Goal: Information Seeking & Learning: Learn about a topic

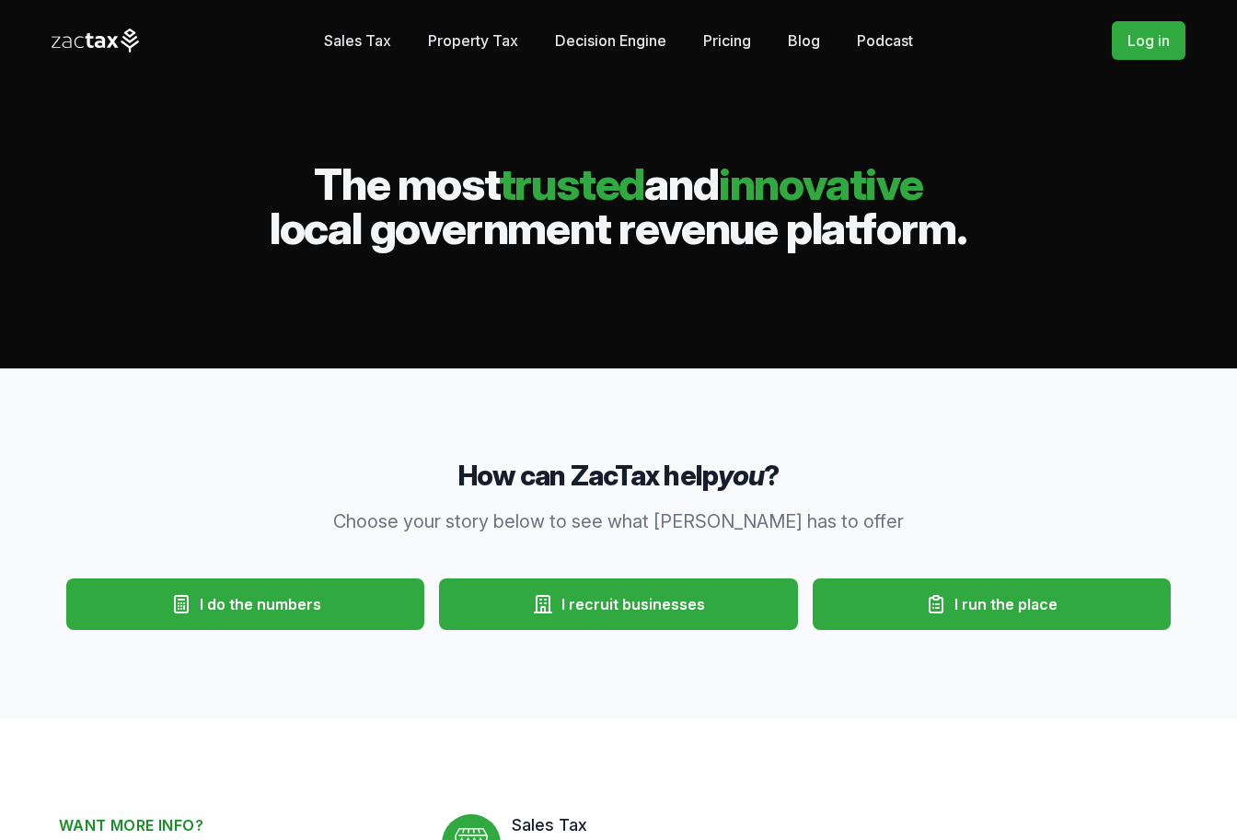
drag, startPoint x: 353, startPoint y: 37, endPoint x: 355, endPoint y: 188, distance: 151.0
click at [353, 37] on link "Sales Tax" at bounding box center [357, 40] width 67 height 37
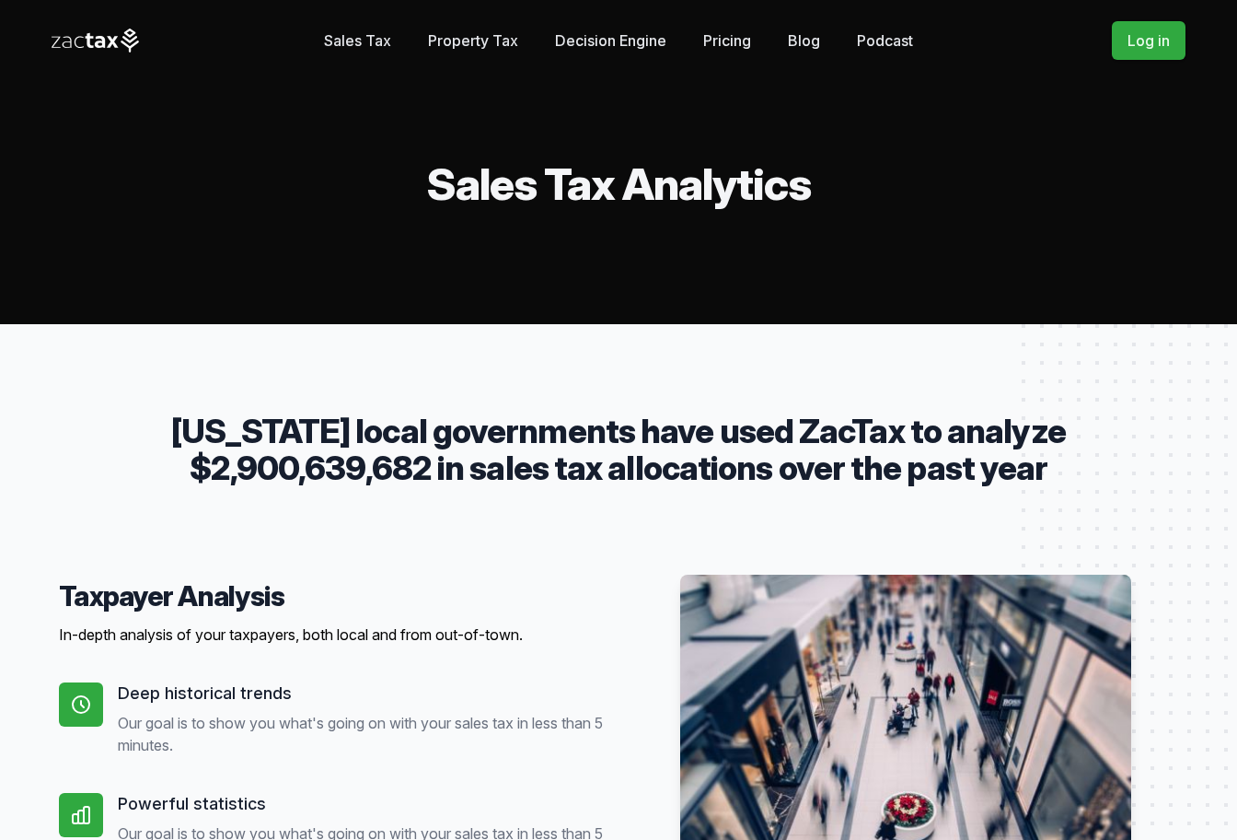
click at [489, 46] on link "Property Tax" at bounding box center [473, 40] width 90 height 37
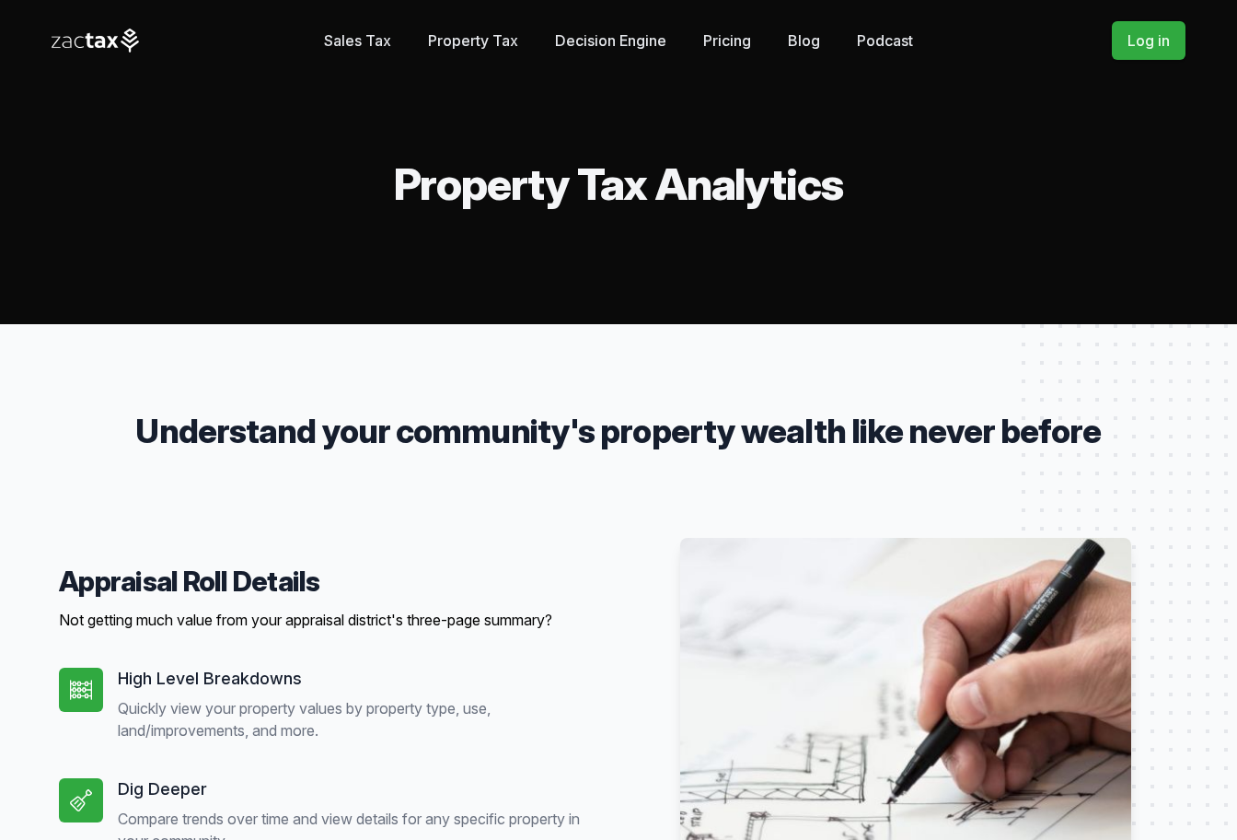
click at [657, 38] on link "Decision Engine" at bounding box center [610, 40] width 111 height 37
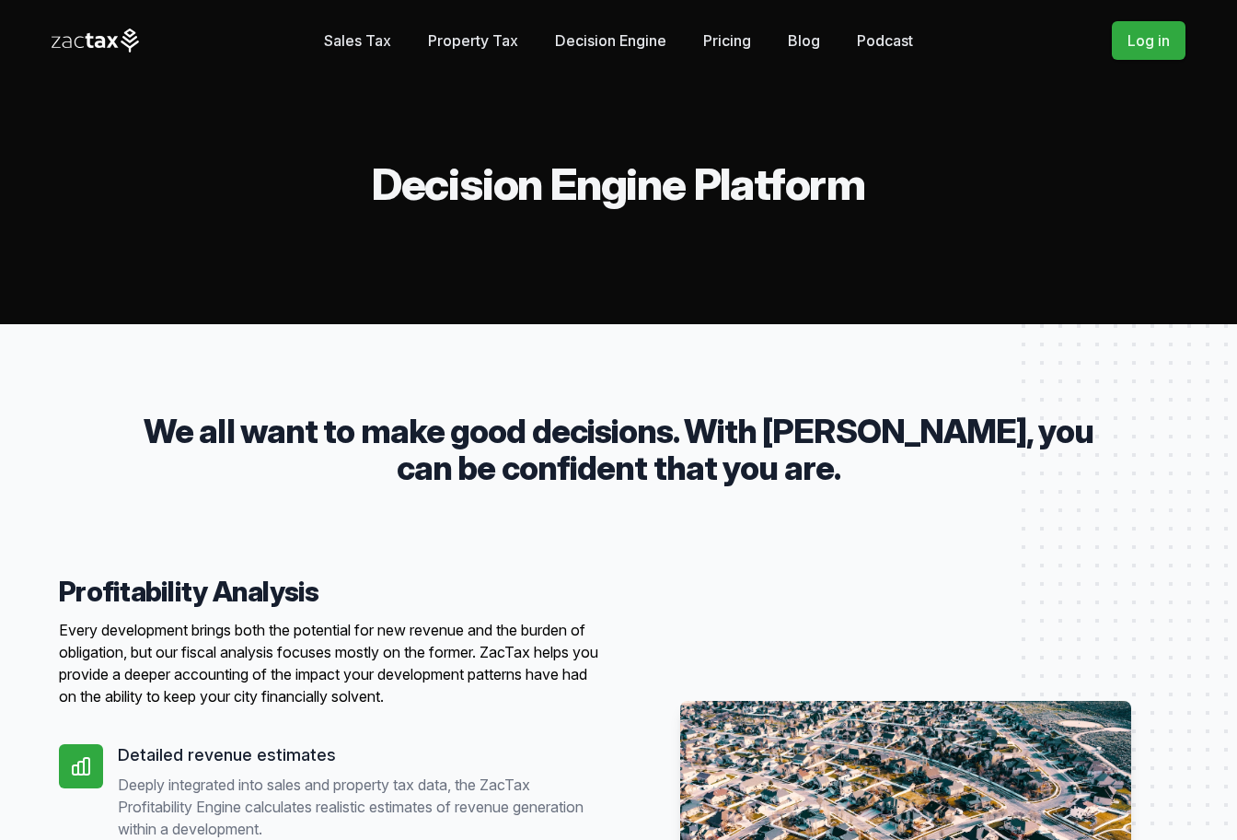
click at [720, 42] on link "Pricing" at bounding box center [727, 40] width 48 height 37
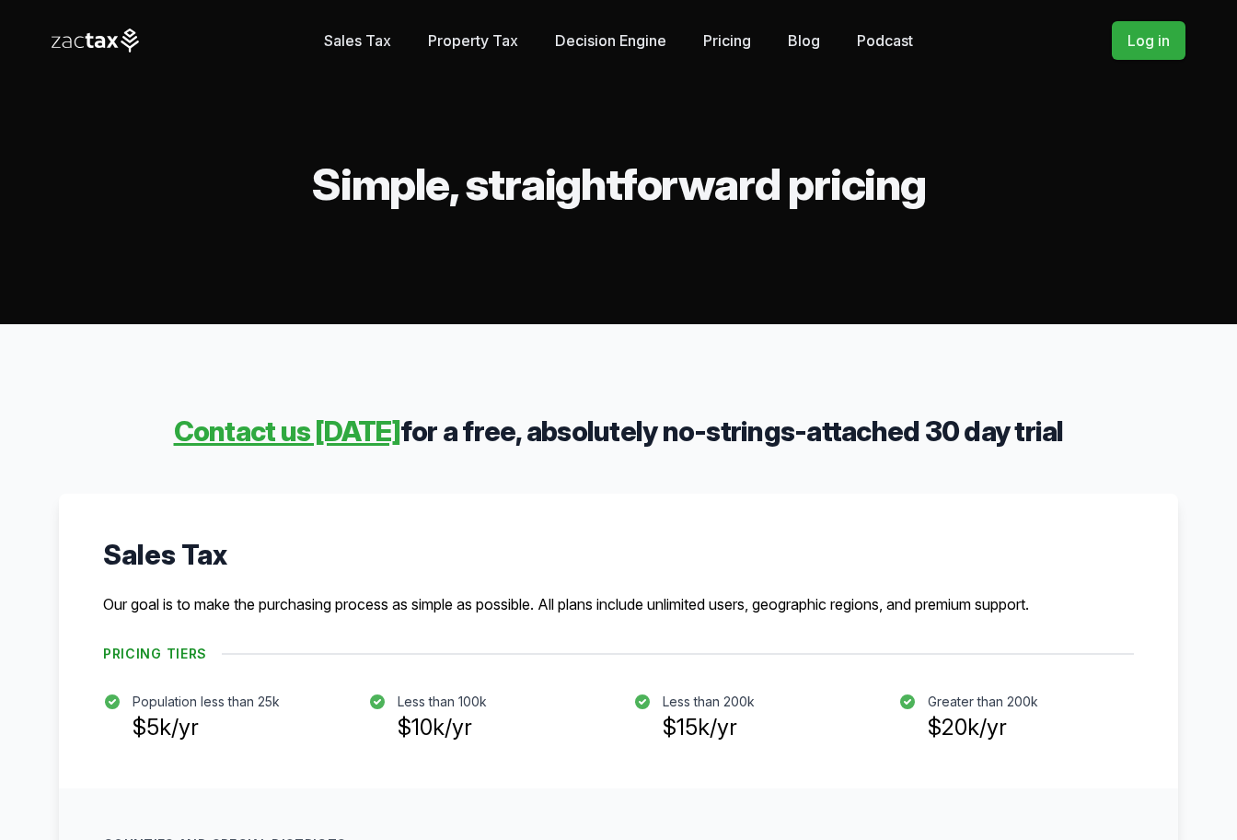
click at [70, 39] on icon at bounding box center [67, 42] width 9 height 12
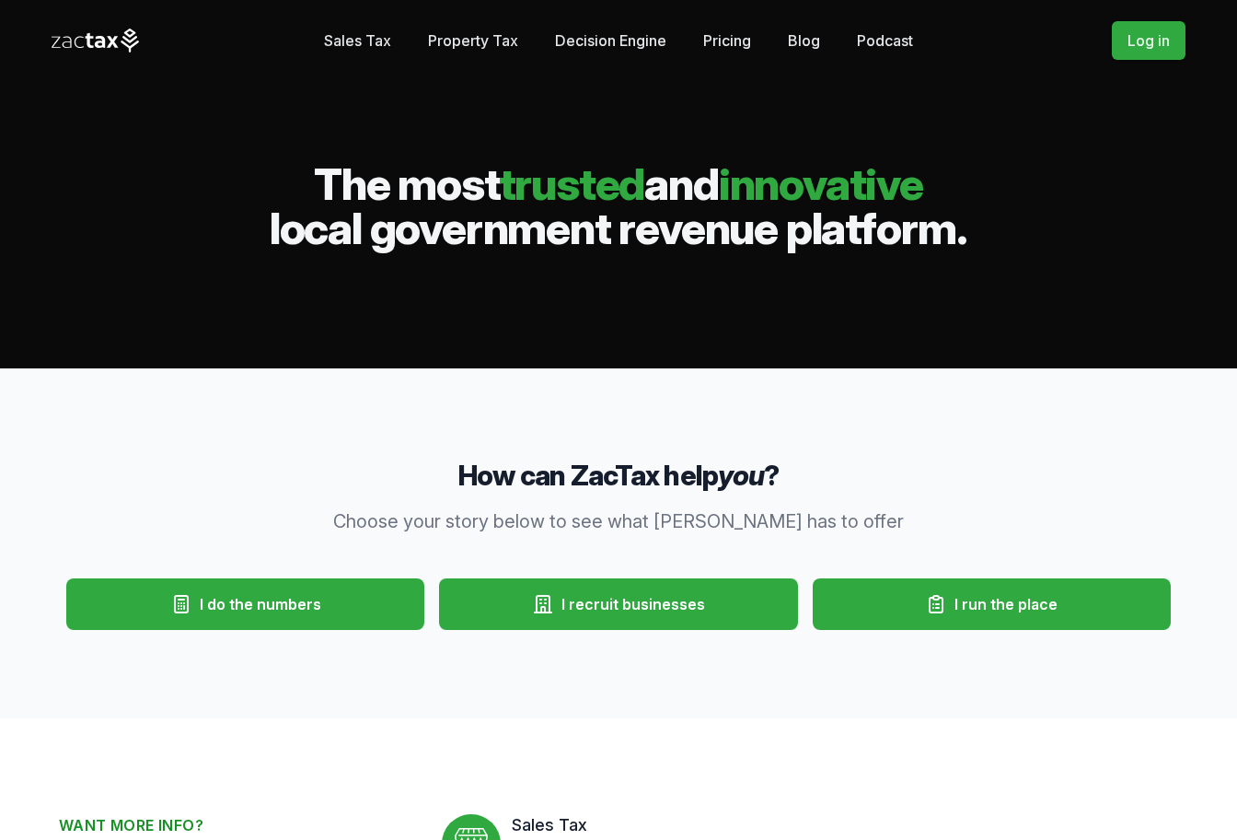
click at [721, 40] on link "Pricing" at bounding box center [727, 40] width 48 height 37
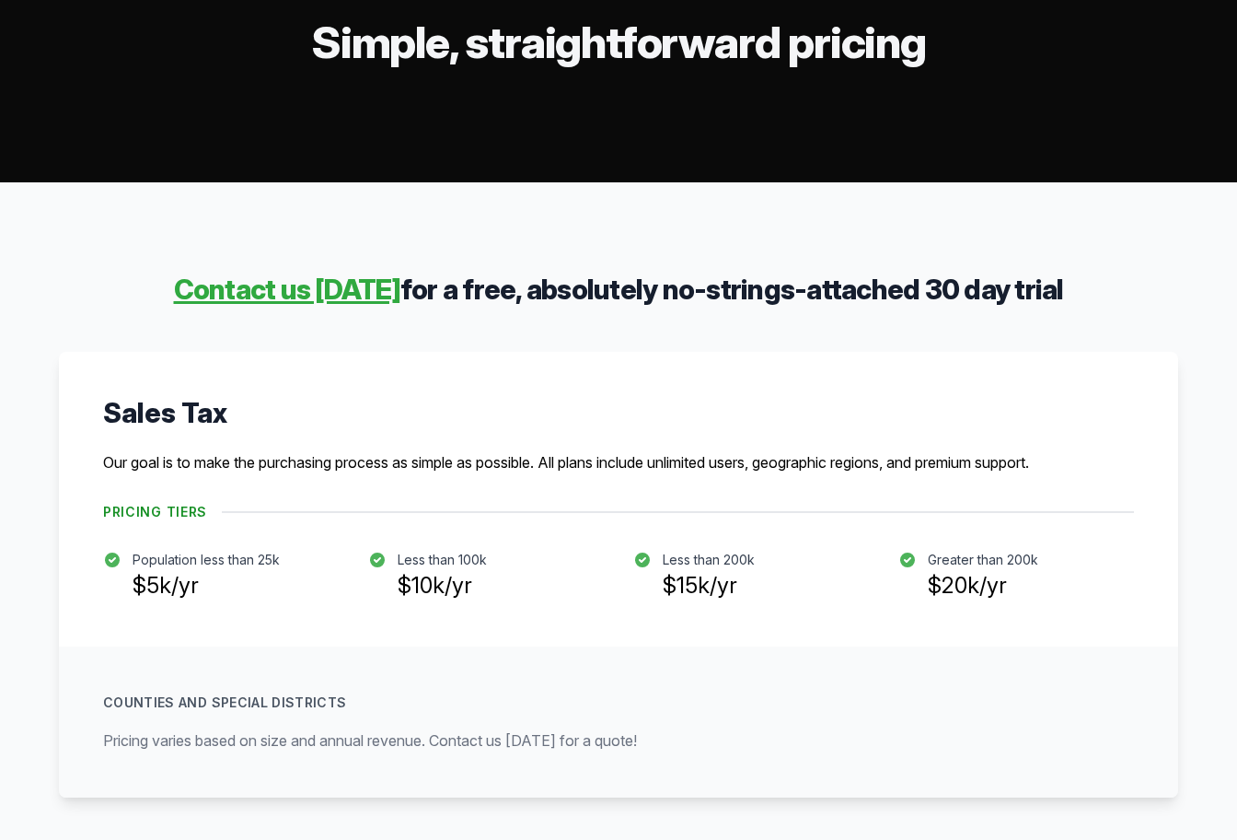
scroll to position [141, 0]
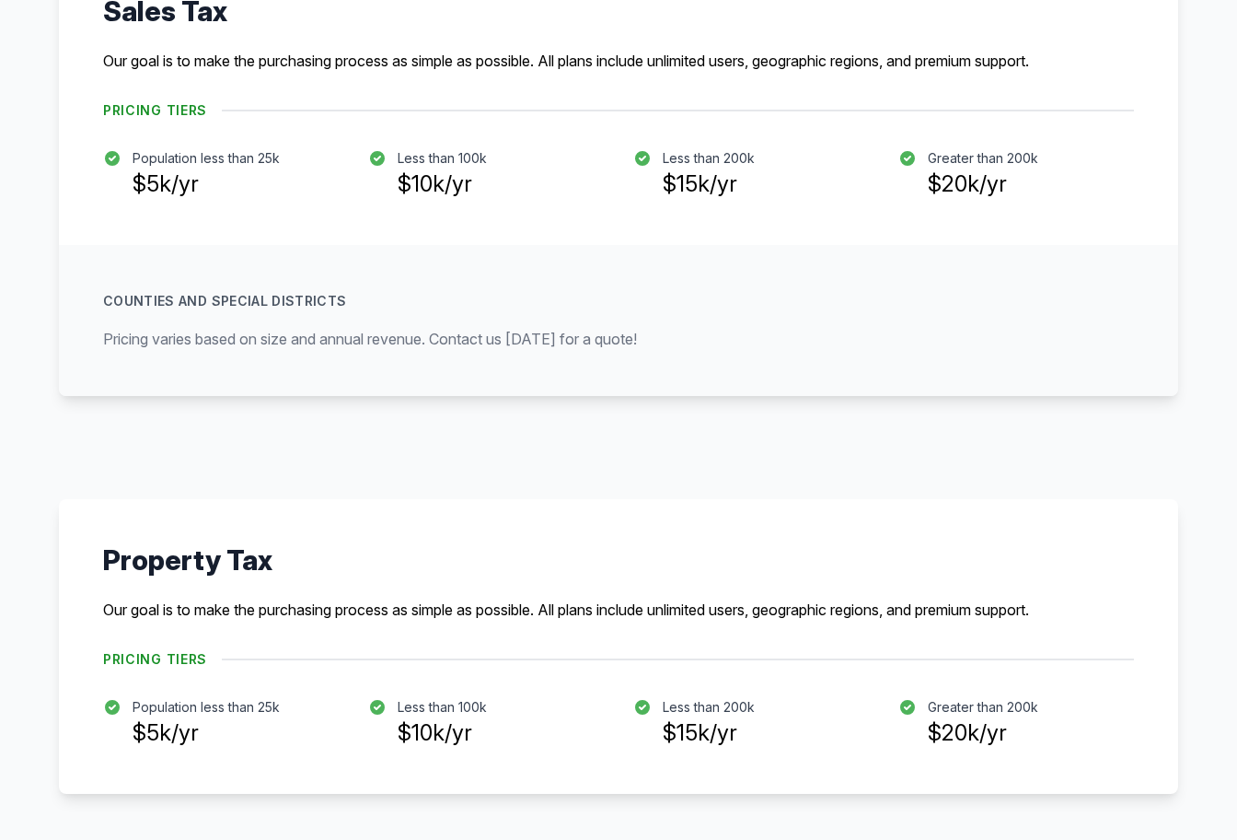
scroll to position [655, 0]
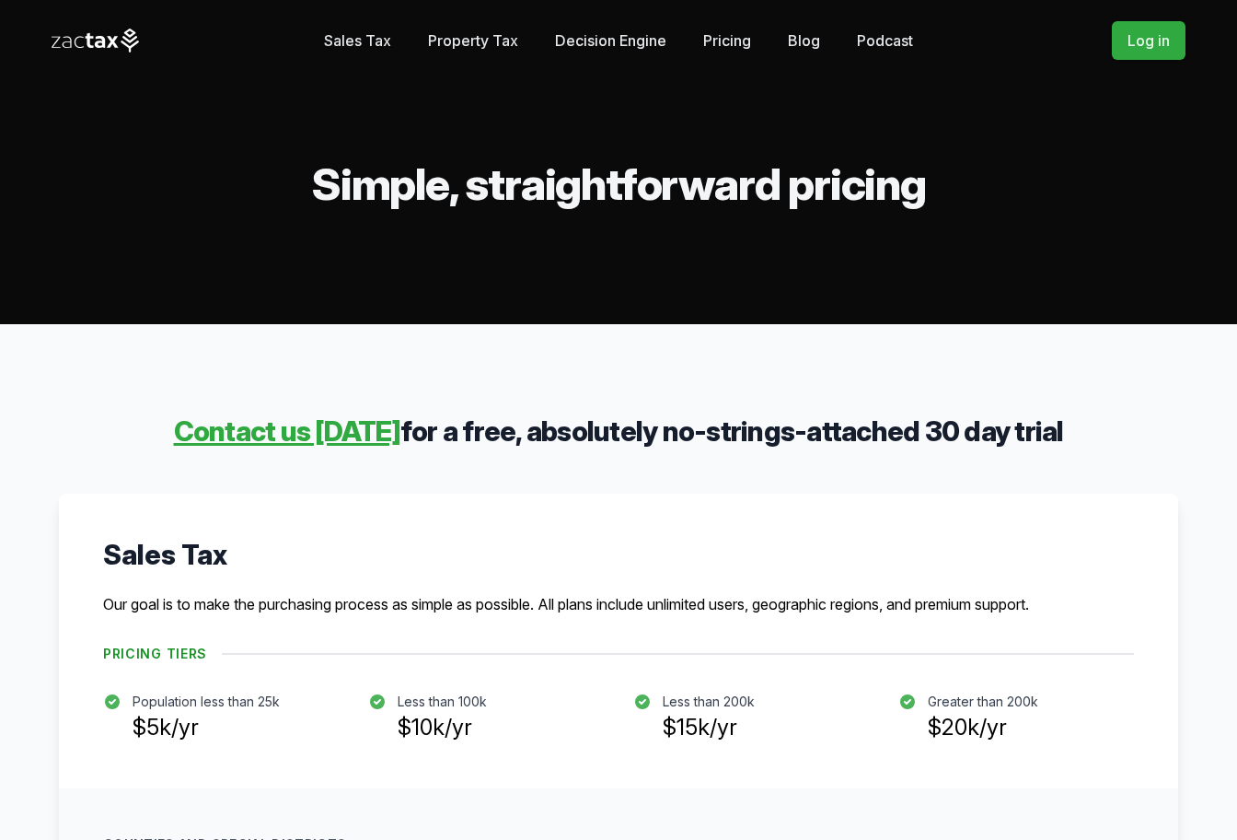
click at [332, 33] on link "Sales Tax" at bounding box center [357, 40] width 67 height 37
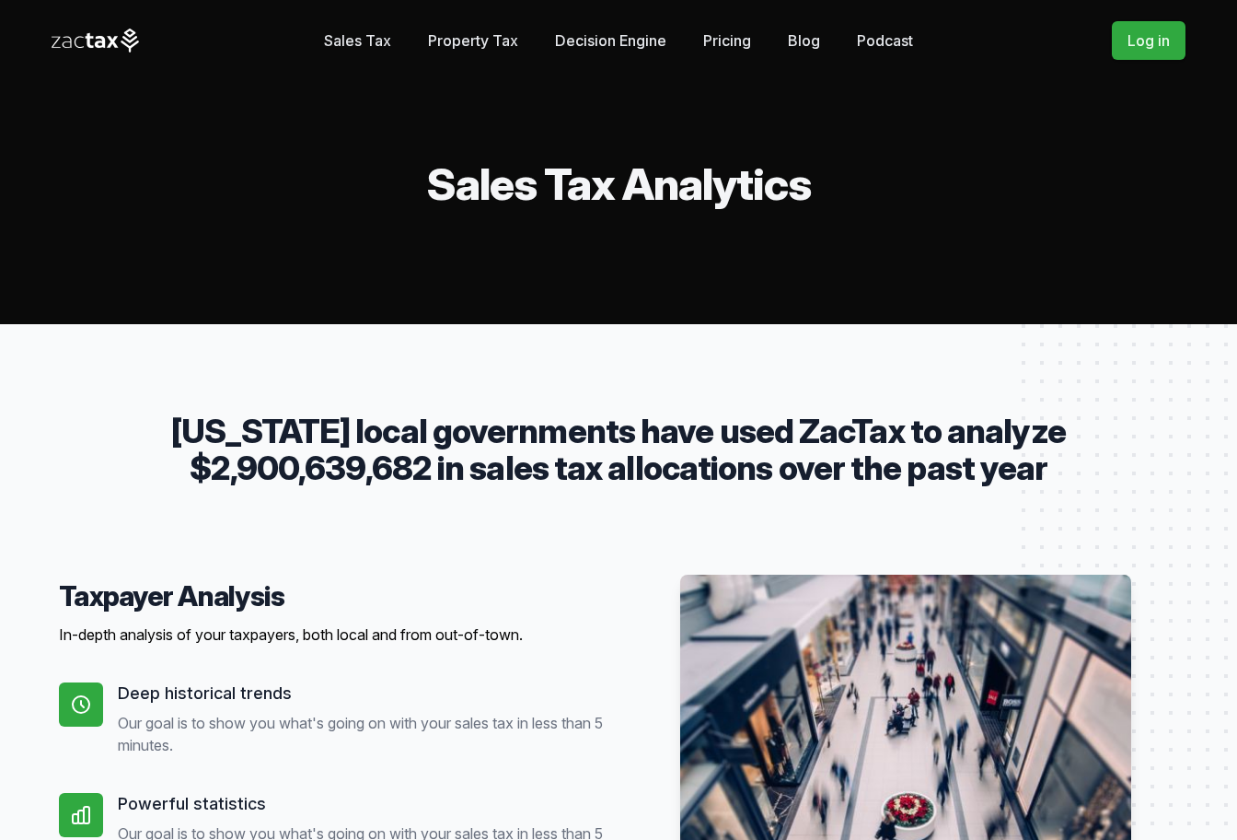
drag, startPoint x: 492, startPoint y: 37, endPoint x: 490, endPoint y: 75, distance: 37.8
click at [492, 37] on link "Property Tax" at bounding box center [473, 40] width 90 height 37
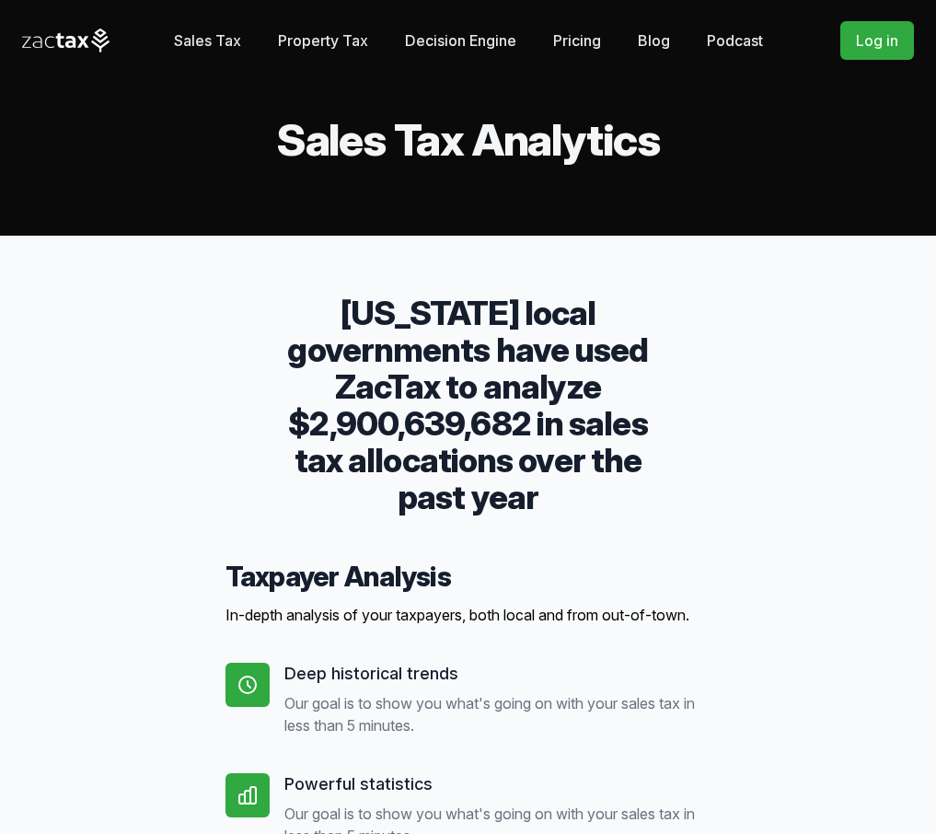
drag, startPoint x: 329, startPoint y: 41, endPoint x: 362, endPoint y: 113, distance: 79.9
click at [329, 41] on link "Property Tax" at bounding box center [323, 40] width 90 height 37
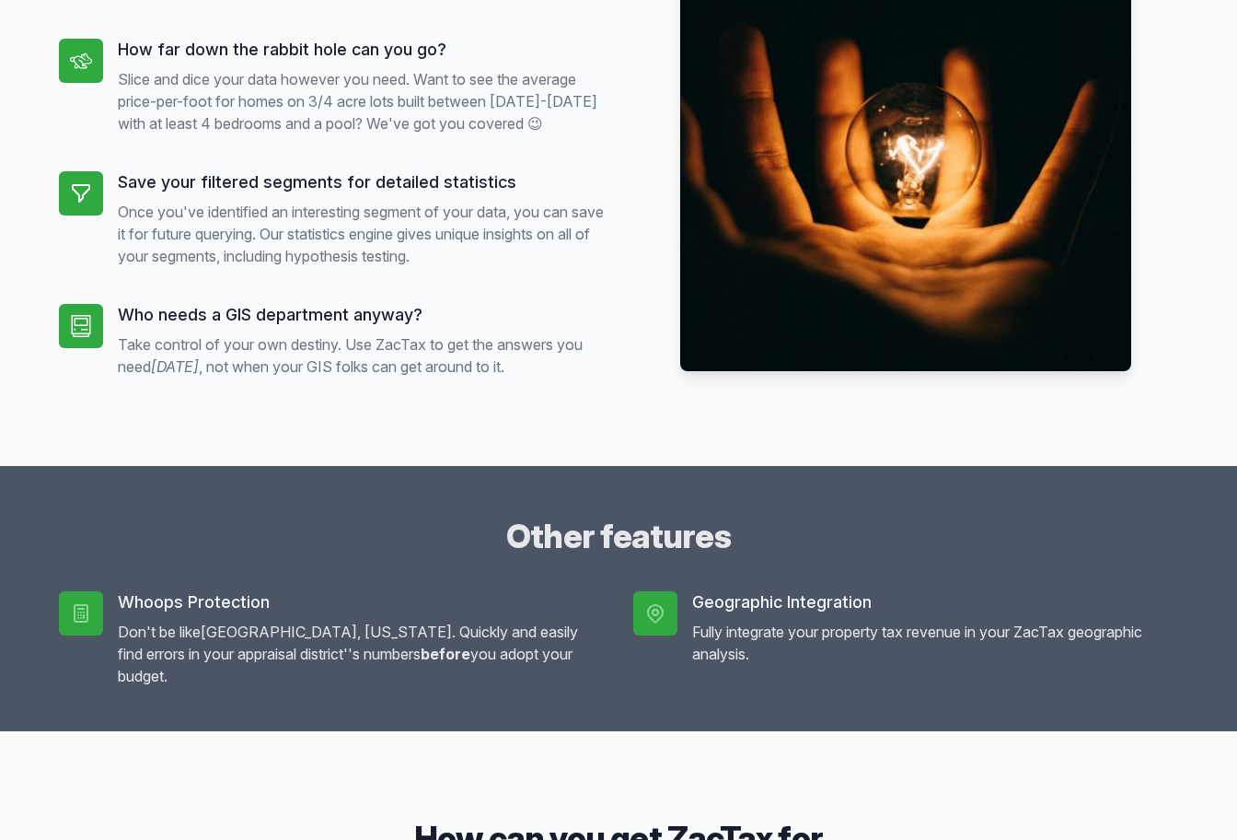
scroll to position [1697, 0]
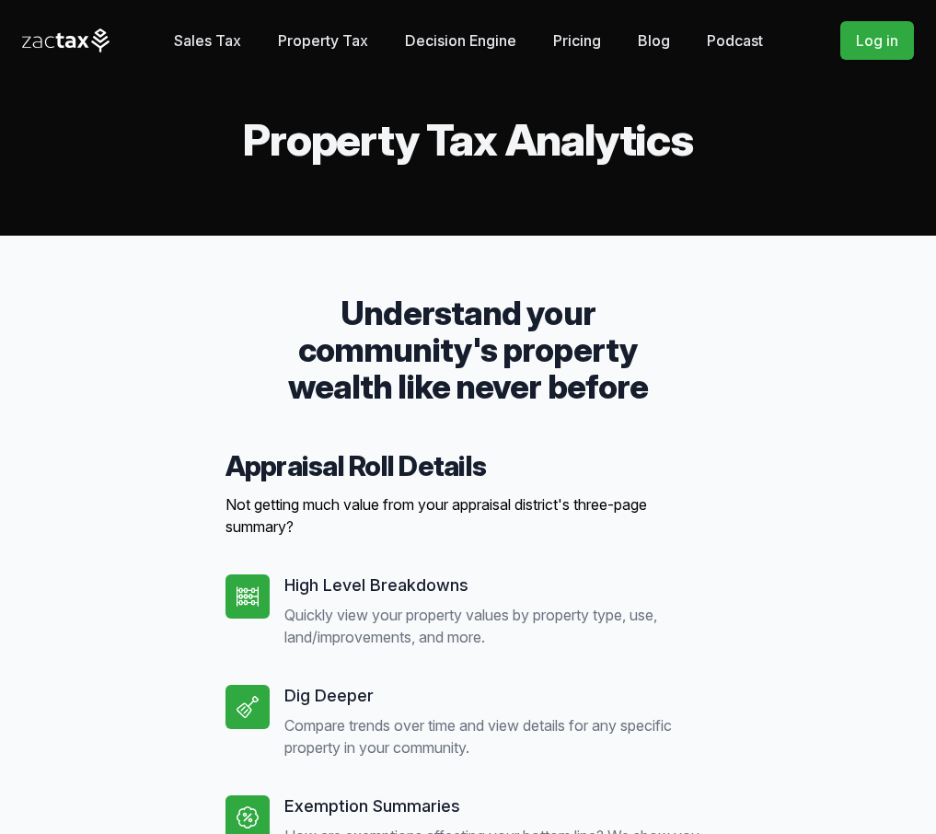
click at [272, 478] on h4 "Appraisal Roll Details" at bounding box center [469, 465] width 486 height 33
drag, startPoint x: 272, startPoint y: 478, endPoint x: 433, endPoint y: 476, distance: 160.2
click at [449, 477] on h4 "Appraisal Roll Details" at bounding box center [469, 465] width 486 height 33
copy h4 "Appraisal Roll Details"
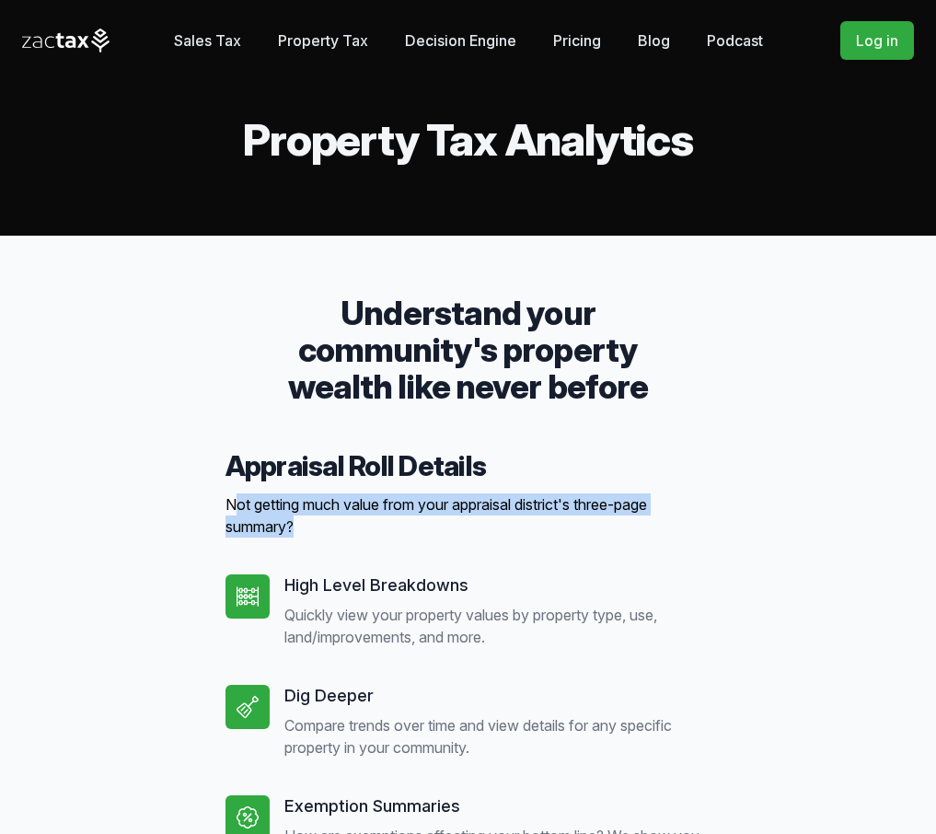
drag, startPoint x: 311, startPoint y: 523, endPoint x: 200, endPoint y: 509, distance: 112.2
click at [228, 508] on p "Not getting much value from your appraisal district's three-page summary?" at bounding box center [469, 515] width 486 height 44
copy p "Not getting much value from your appraisal district's three-page summary?"
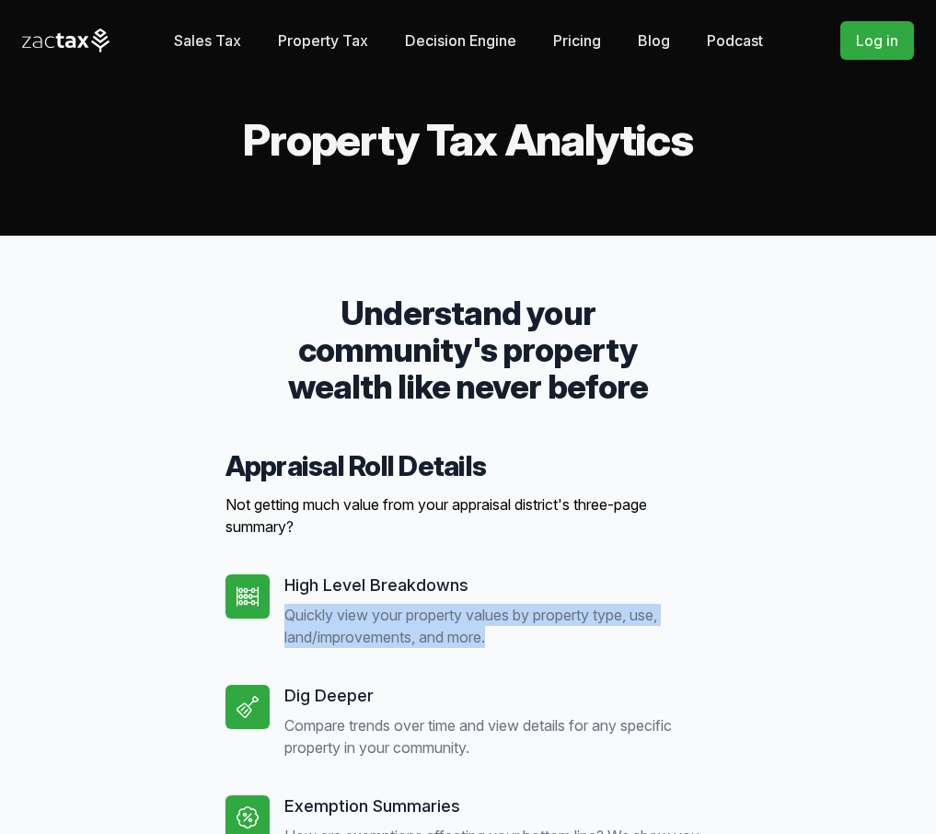
drag, startPoint x: 511, startPoint y: 627, endPoint x: 280, endPoint y: 619, distance: 231.2
click at [280, 619] on div "High Level Breakdowns Quickly view your property values by property type, use, …" at bounding box center [469, 611] width 486 height 74
copy p "Quickly view your property values by property type, use, land/improvements, and…"
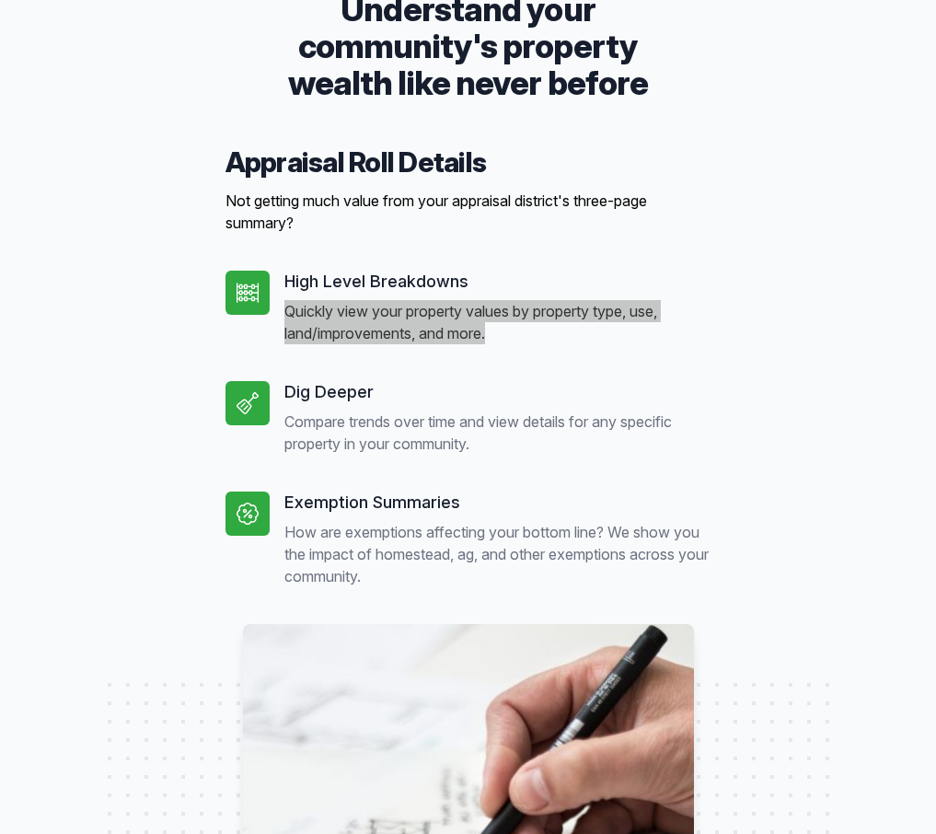
scroll to position [330, 0]
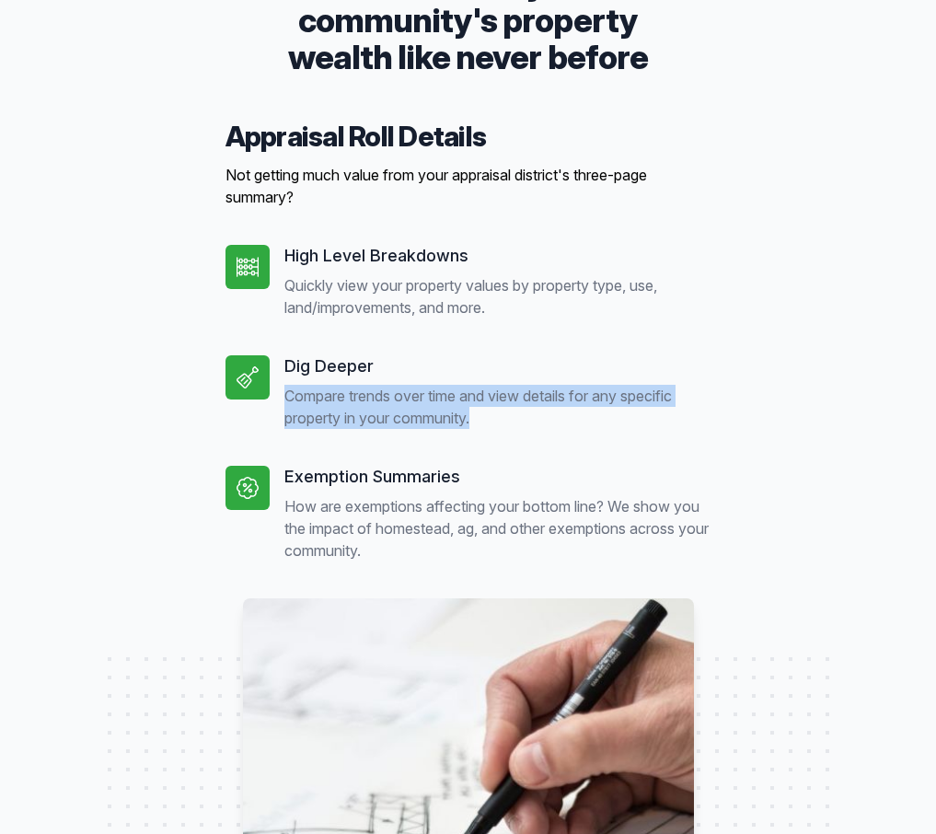
drag, startPoint x: 506, startPoint y: 416, endPoint x: 285, endPoint y: 401, distance: 221.4
click at [284, 401] on p "Compare trends over time and view details for any specific property in your com…" at bounding box center [497, 407] width 427 height 44
copy p "Compare trends over time and view details for any specific property in your com…"
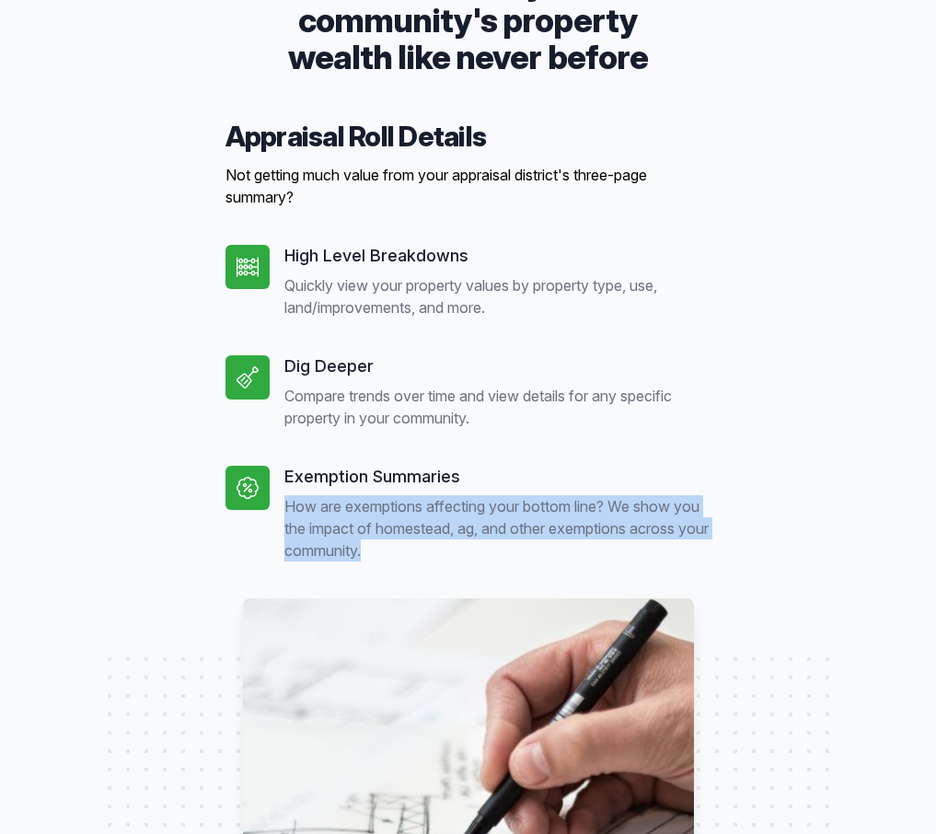
drag, startPoint x: 409, startPoint y: 554, endPoint x: 279, endPoint y: 516, distance: 135.2
click at [279, 516] on div "Exemption Summaries How are exemptions affecting your bottom line? We show you …" at bounding box center [469, 514] width 486 height 96
copy p "How are exemptions affecting your bottom line? We show you the impact of homest…"
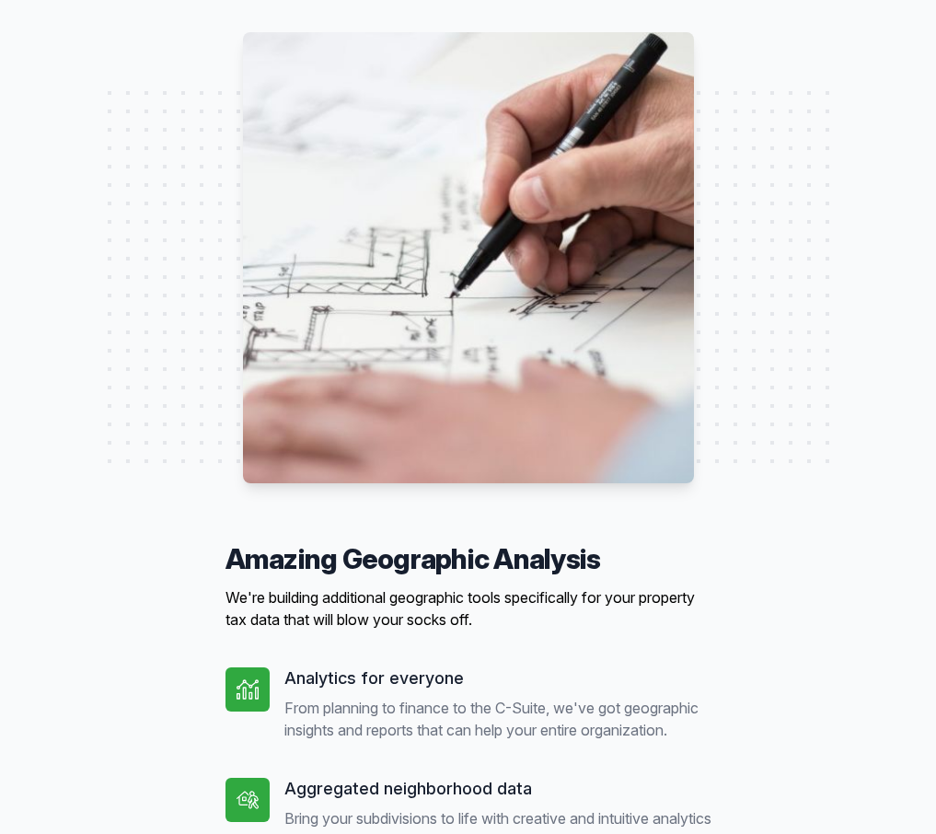
scroll to position [1256, 0]
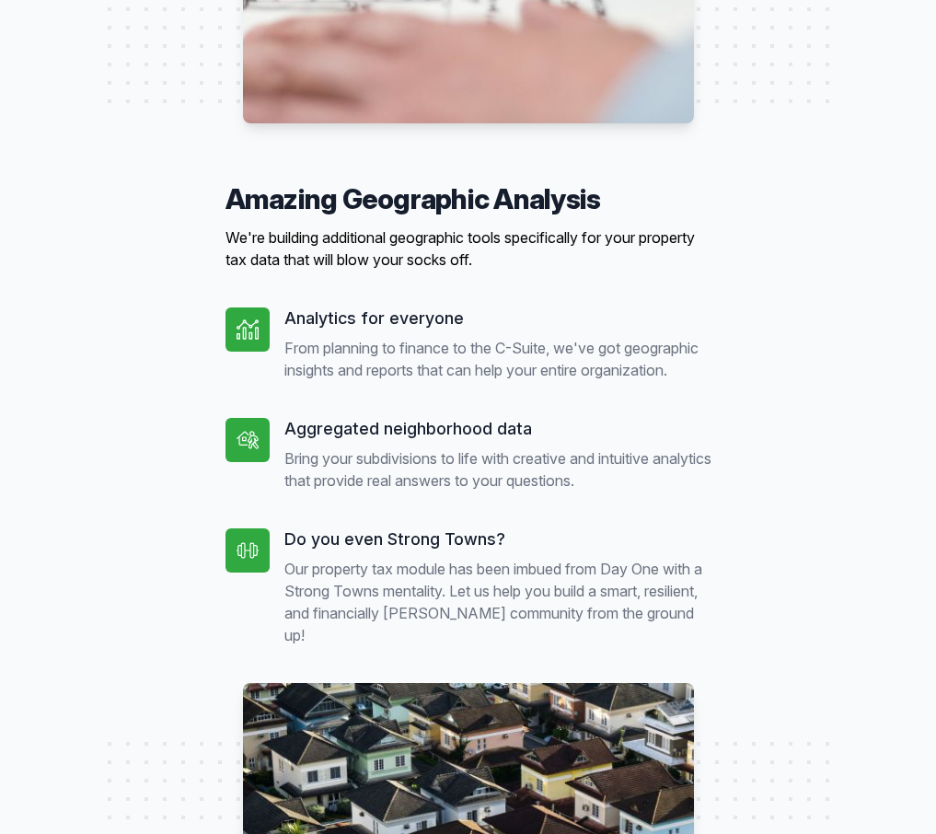
click at [244, 203] on h4 "Amazing Geographic Analysis" at bounding box center [469, 198] width 486 height 33
drag, startPoint x: 244, startPoint y: 203, endPoint x: 303, endPoint y: 221, distance: 61.5
click at [538, 202] on h4 "Amazing Geographic Analysis" at bounding box center [469, 198] width 486 height 33
copy h4 "Amazing Geographic Analysis"
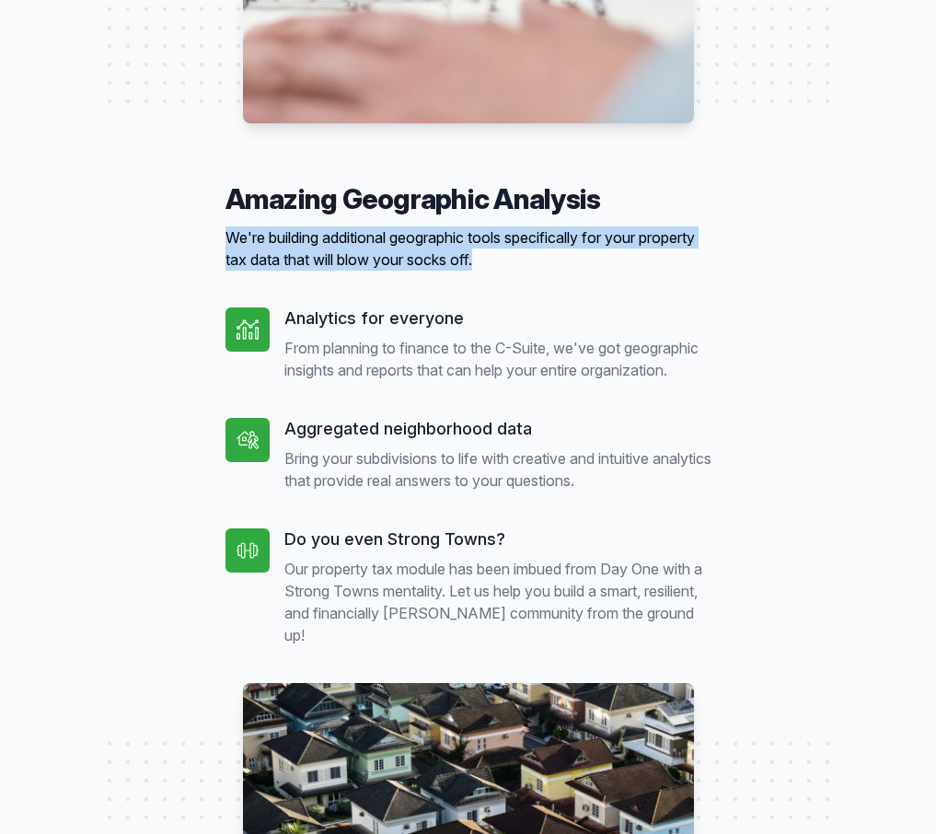
drag, startPoint x: 573, startPoint y: 263, endPoint x: 214, endPoint y: 243, distance: 358.7
click at [214, 243] on div "Understand your community's property wealth like never before Appraisal Roll De…" at bounding box center [468, 594] width 530 height 3111
copy p "We're building additional geographic tools specifically for your property tax d…"
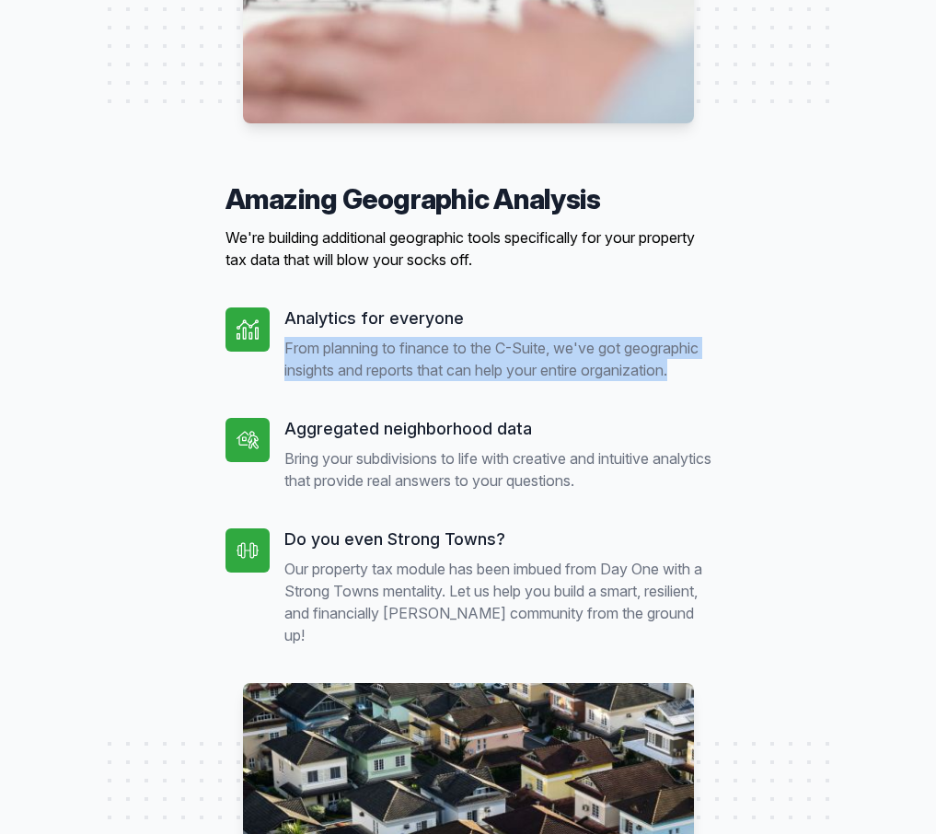
drag, startPoint x: 366, startPoint y: 383, endPoint x: 283, endPoint y: 351, distance: 89.8
click at [283, 351] on div "Analytics for everyone From planning to finance to the C-Suite, we've got geogr…" at bounding box center [469, 344] width 486 height 74
copy p "From planning to finance to the C-Suite, we've got geographic insights and repo…"
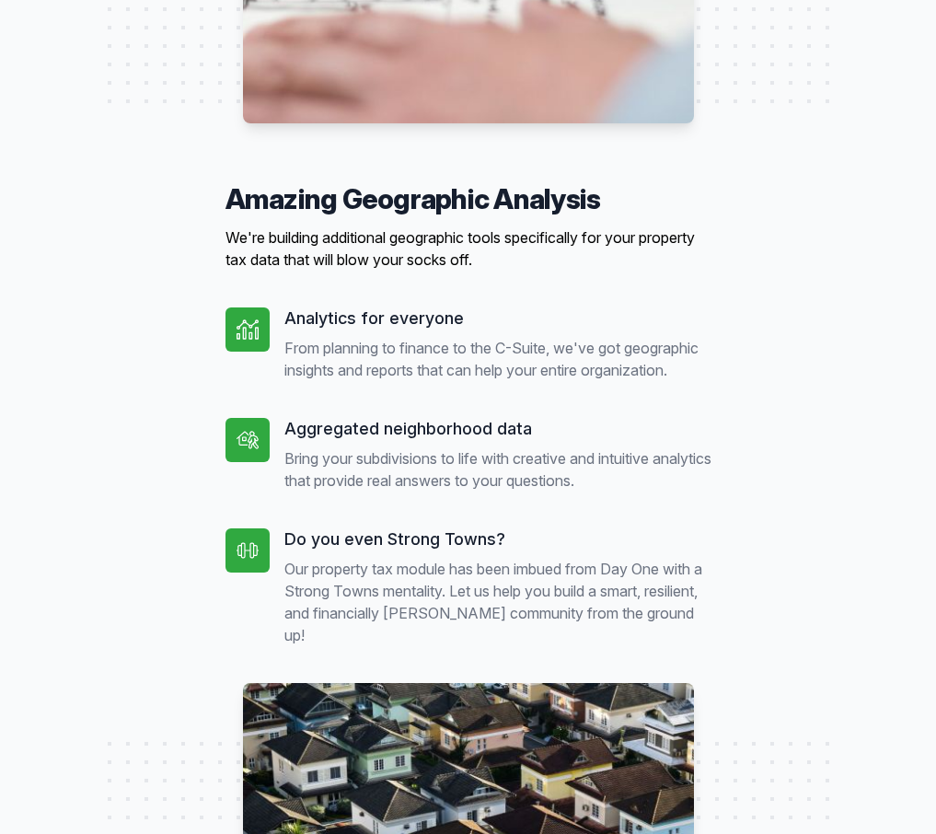
click at [304, 482] on p "Bring your subdivisions to life with creative and intuitive analytics that prov…" at bounding box center [497, 469] width 427 height 44
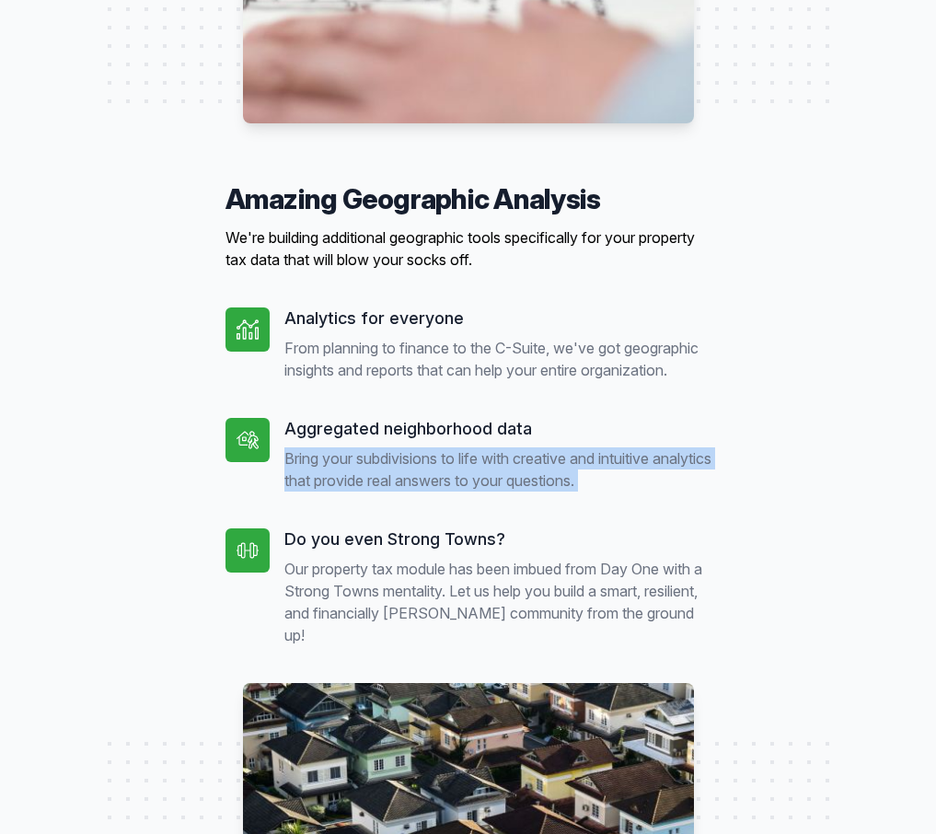
drag, startPoint x: 304, startPoint y: 482, endPoint x: 497, endPoint y: 516, distance: 196.1
click at [659, 492] on p "Bring your subdivisions to life with creative and intuitive analytics that prov…" at bounding box center [497, 469] width 427 height 44
copy ul "Bring your subdivisions to life with creative and intuitive analytics that prov…"
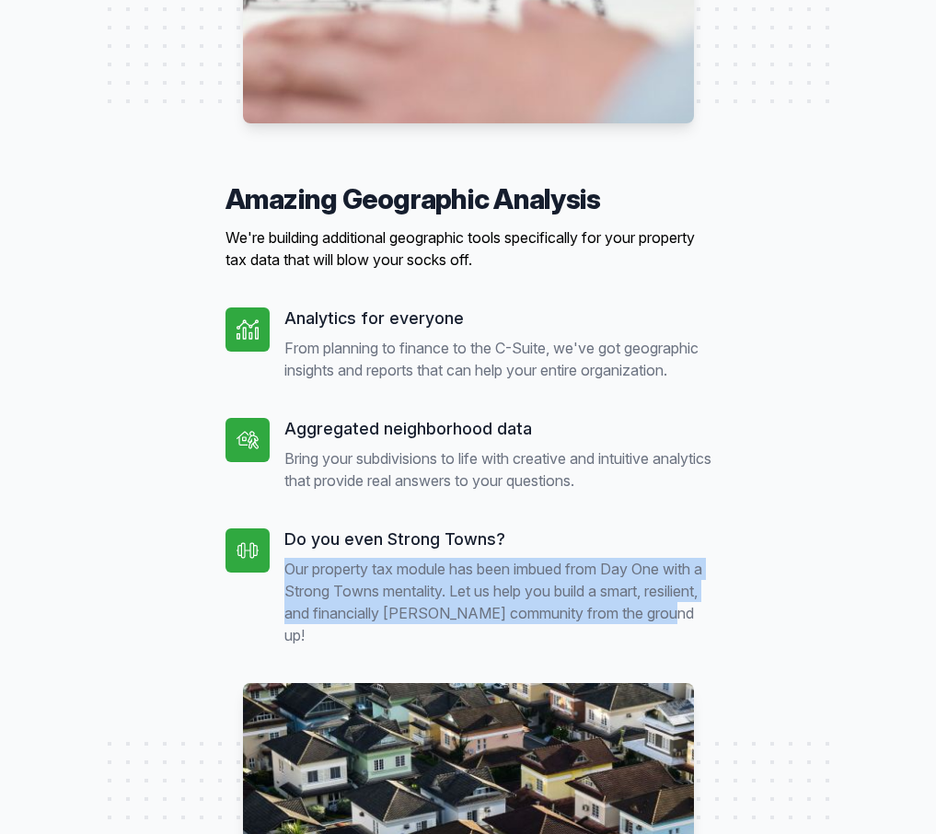
drag, startPoint x: 322, startPoint y: 660, endPoint x: 285, endPoint y: 608, distance: 63.4
click at [284, 597] on p "Our property tax module has been imbued from Day One with a Strong Towns mental…" at bounding box center [497, 602] width 427 height 88
copy p "Our property tax module has been imbued from Day One with a Strong Towns mental…"
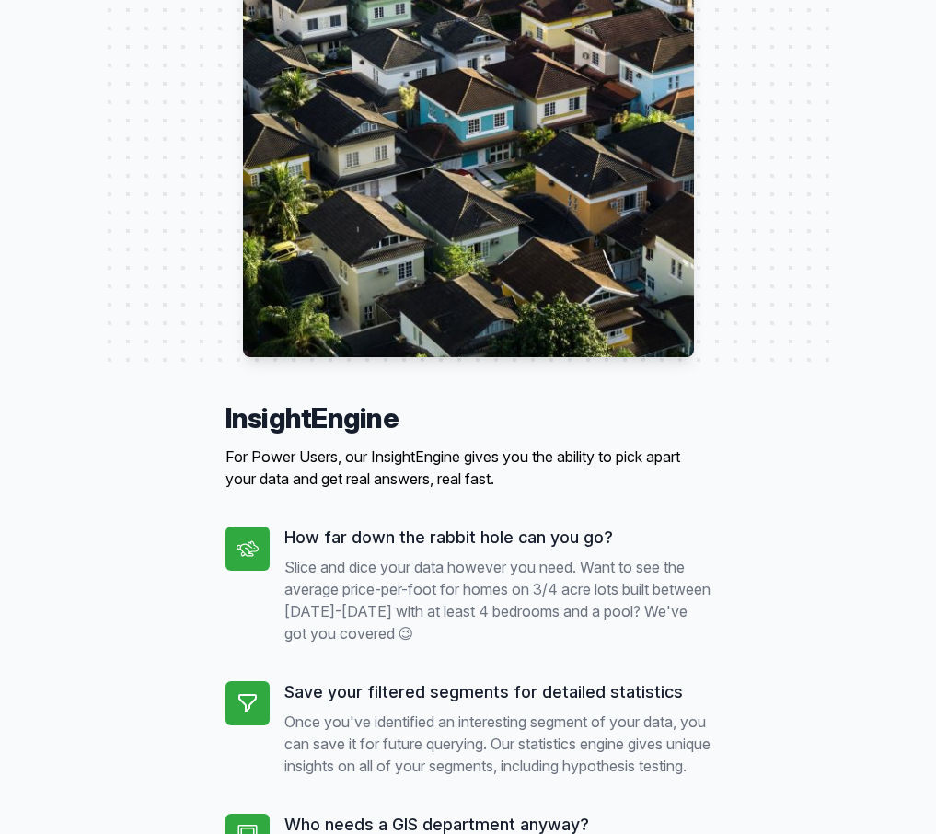
scroll to position [2054, 0]
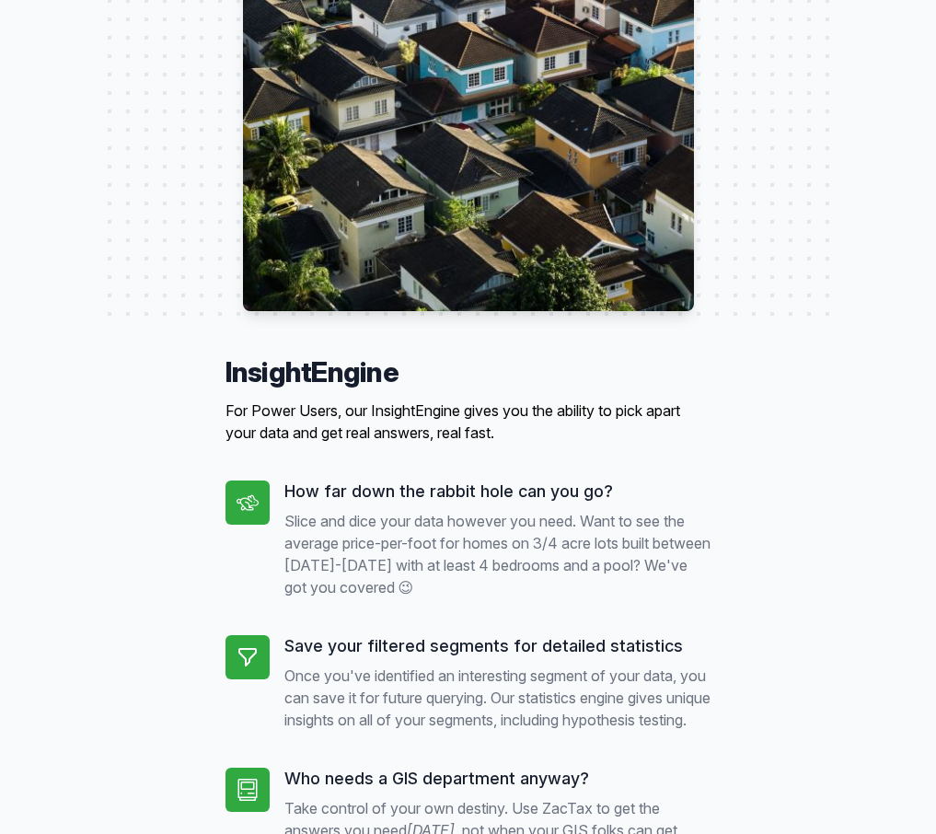
click at [292, 388] on h4 "InsightEngine" at bounding box center [469, 371] width 486 height 33
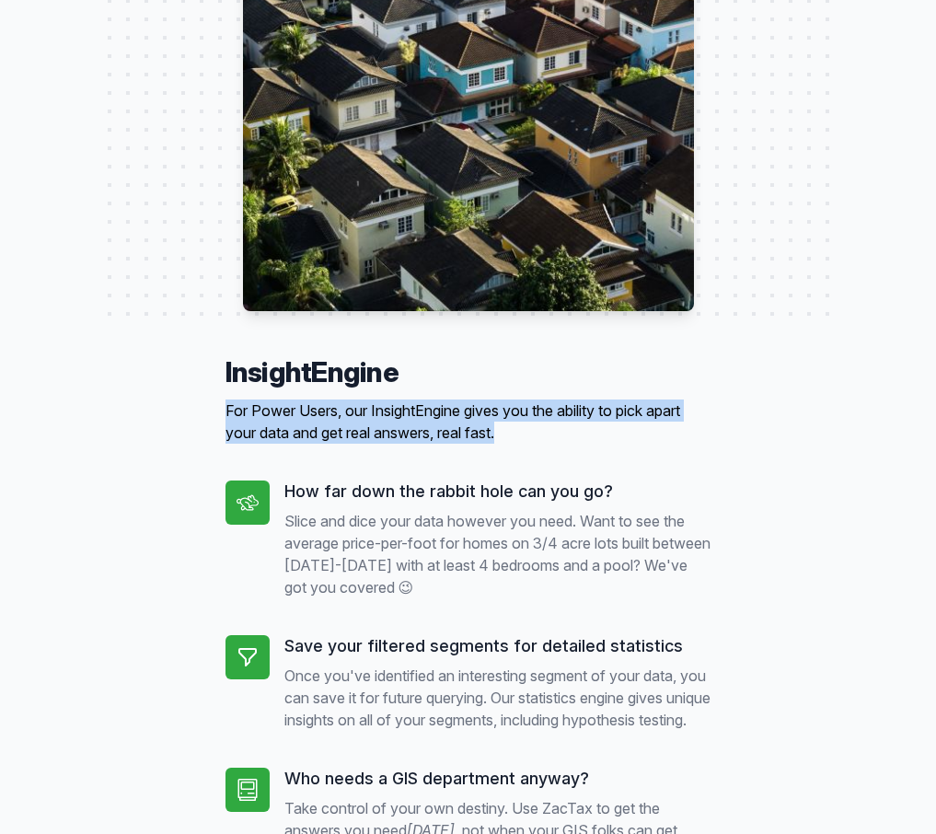
drag, startPoint x: 524, startPoint y: 452, endPoint x: 214, endPoint y: 438, distance: 310.5
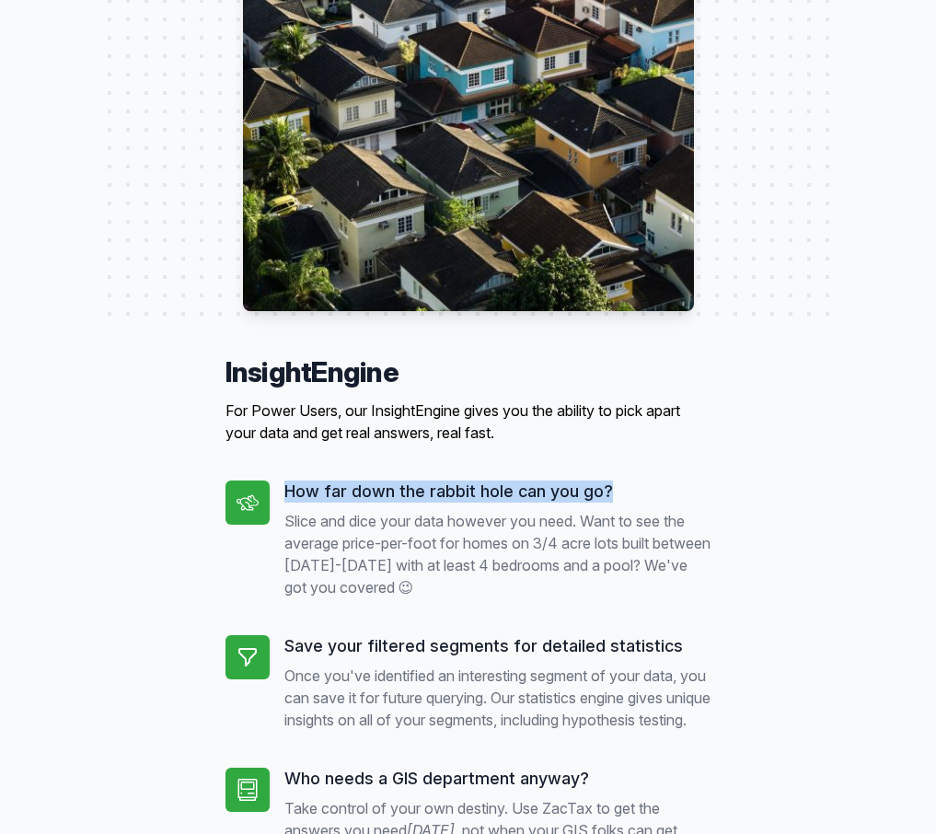
drag, startPoint x: 288, startPoint y: 517, endPoint x: 40, endPoint y: 531, distance: 248.9
click at [619, 503] on h5 "How far down the rabbit hole can you go?" at bounding box center [497, 492] width 427 height 22
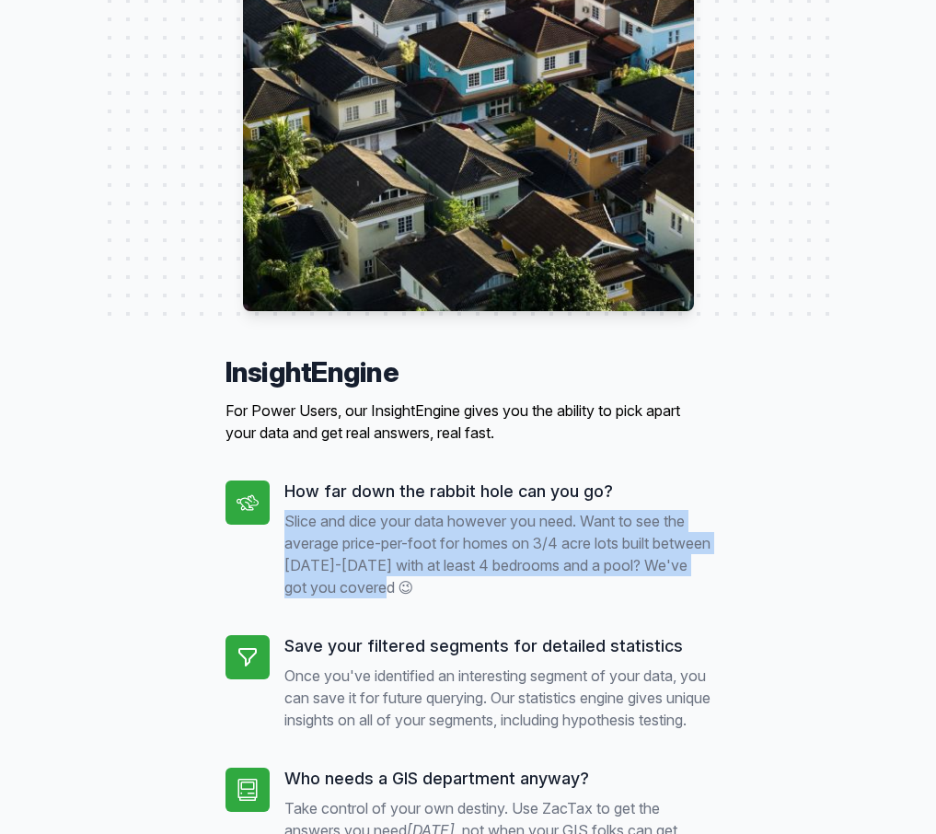
drag, startPoint x: 473, startPoint y: 604, endPoint x: 281, endPoint y: 551, distance: 199.4
click at [281, 551] on div "How far down the rabbit hole can you go? Slice and dice your data however you n…" at bounding box center [469, 540] width 486 height 118
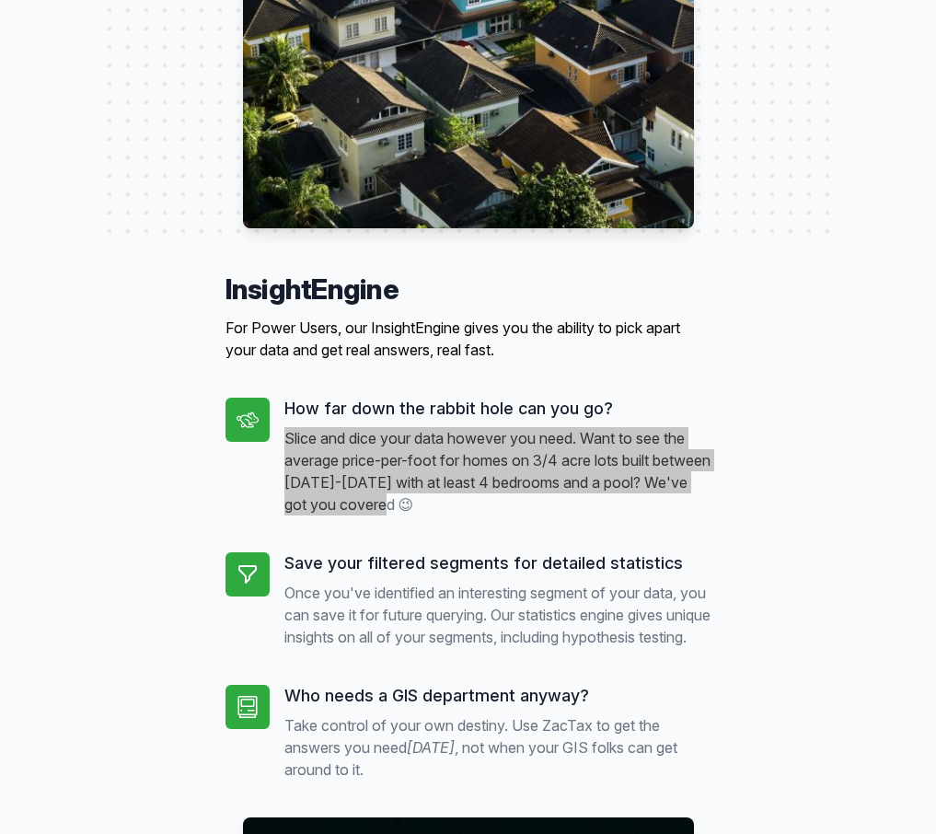
scroll to position [2288, 0]
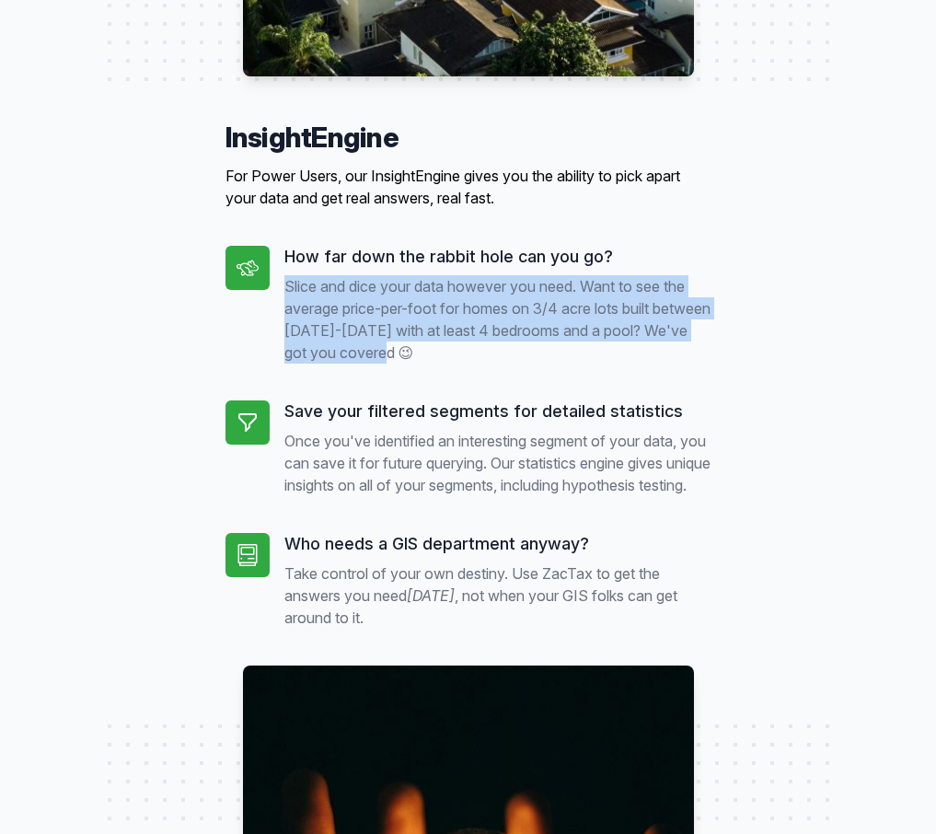
click at [314, 423] on h5 "Save your filtered segments for detailed statistics" at bounding box center [497, 411] width 427 height 22
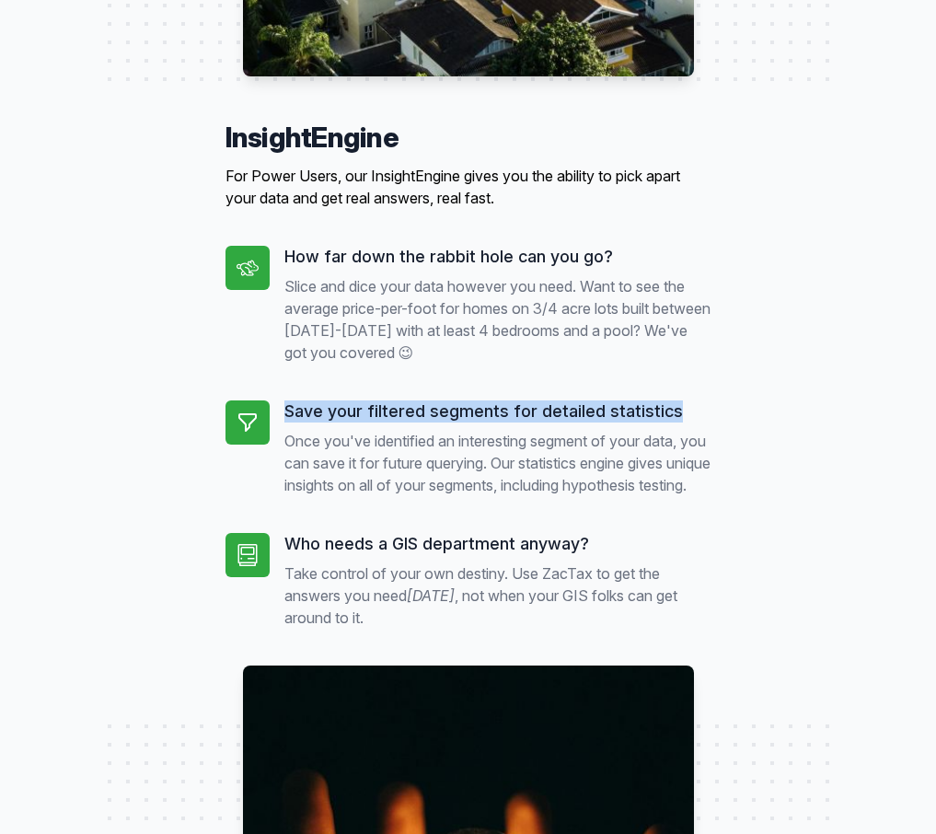
drag, startPoint x: 315, startPoint y: 435, endPoint x: 626, endPoint y: 439, distance: 311.2
click at [626, 423] on h5 "Save your filtered segments for detailed statistics" at bounding box center [497, 411] width 427 height 22
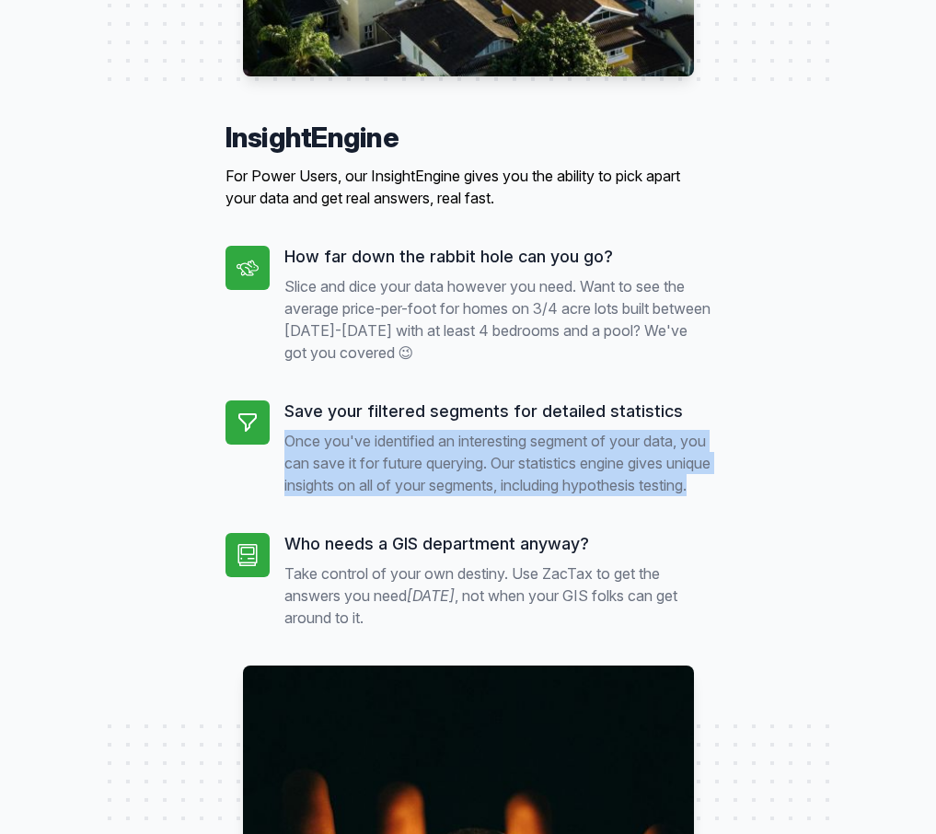
drag, startPoint x: 341, startPoint y: 526, endPoint x: 278, endPoint y: 459, distance: 91.2
click at [278, 459] on div "Save your filtered segments for detailed statistics Once you've identified an i…" at bounding box center [469, 448] width 486 height 96
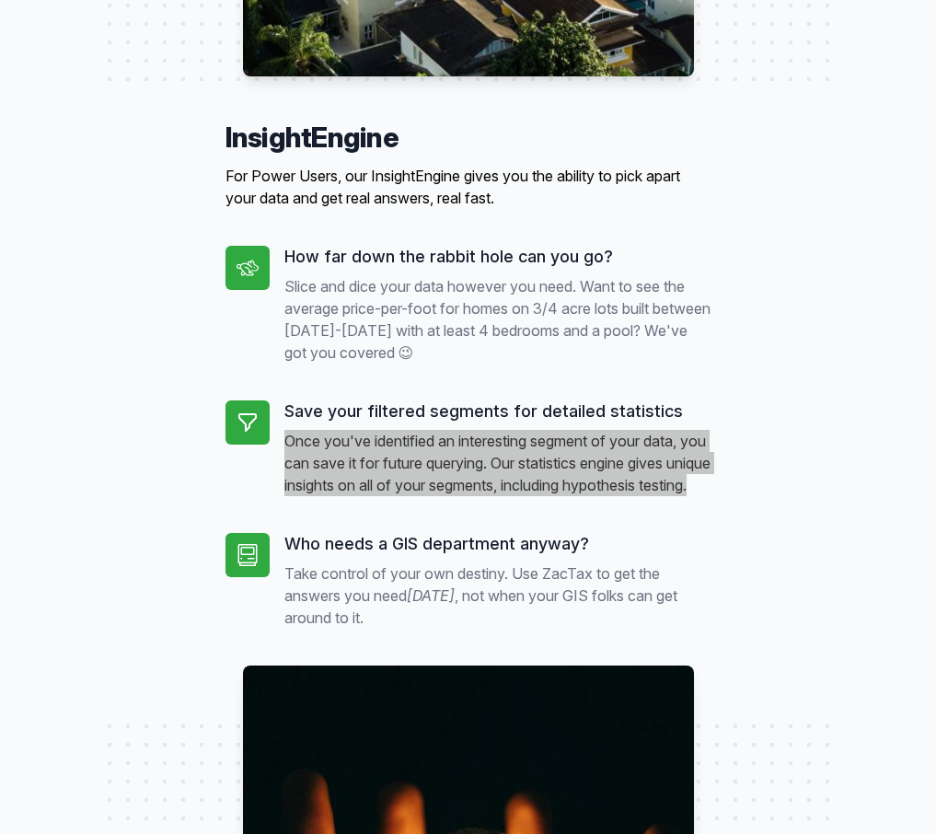
scroll to position [2396, 0]
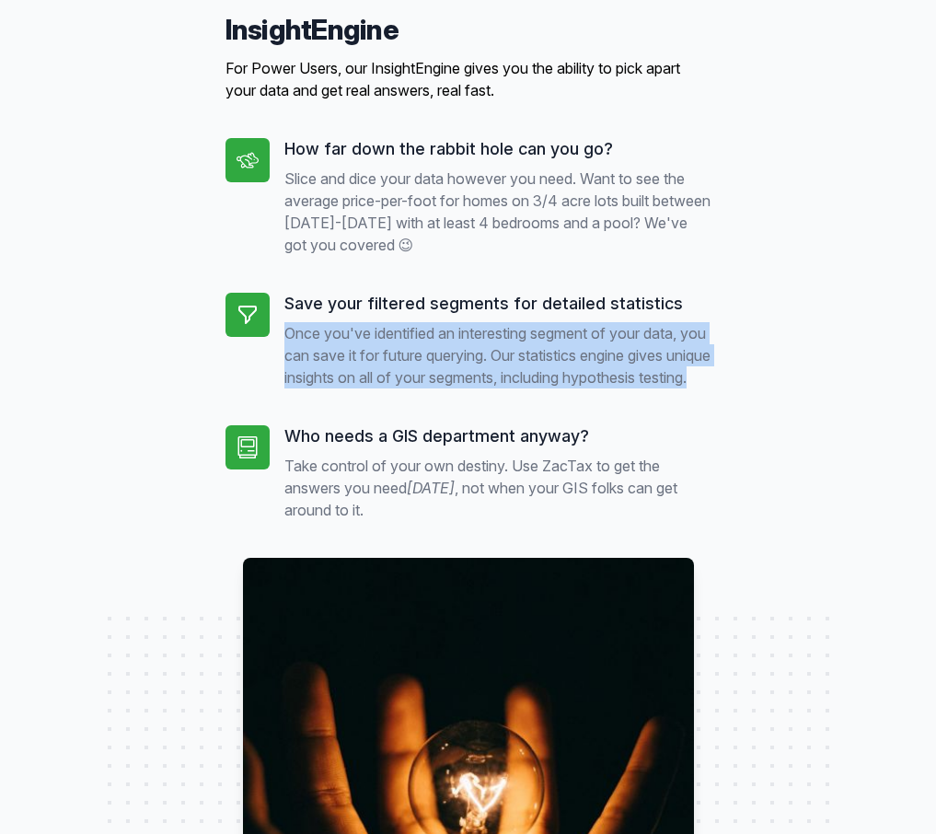
click at [296, 447] on h5 "Who needs a GIS department anyway?" at bounding box center [497, 436] width 427 height 22
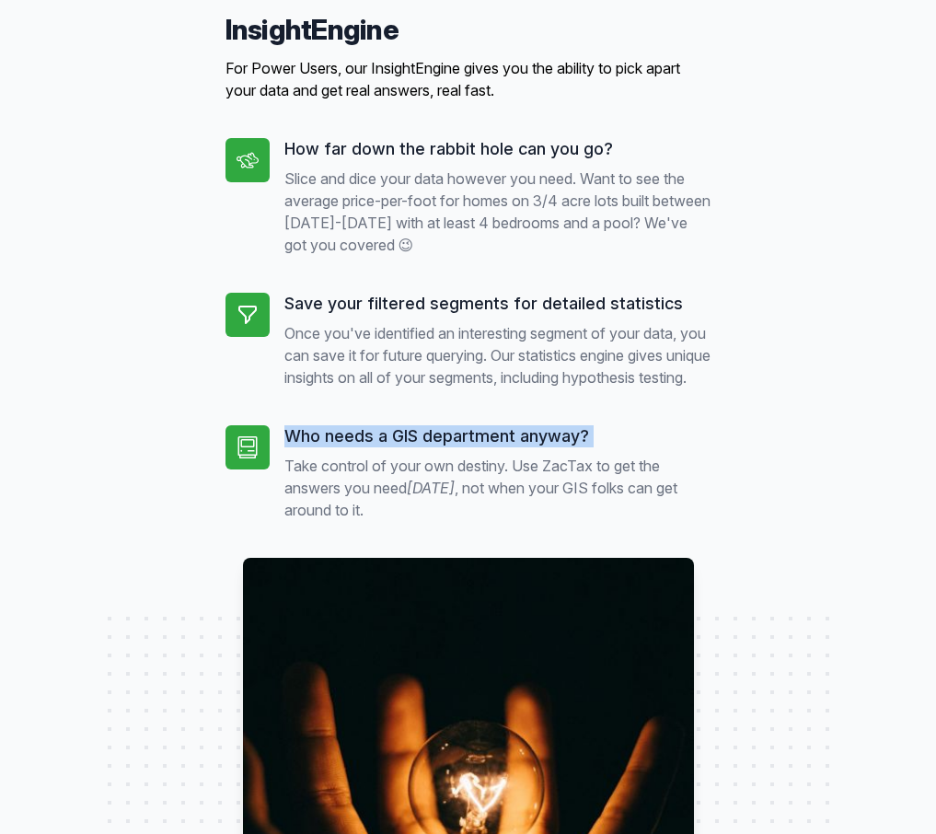
drag, startPoint x: 296, startPoint y: 479, endPoint x: 609, endPoint y: 480, distance: 313.0
click at [609, 447] on h5 "Who needs a GIS department anyway?" at bounding box center [497, 436] width 427 height 22
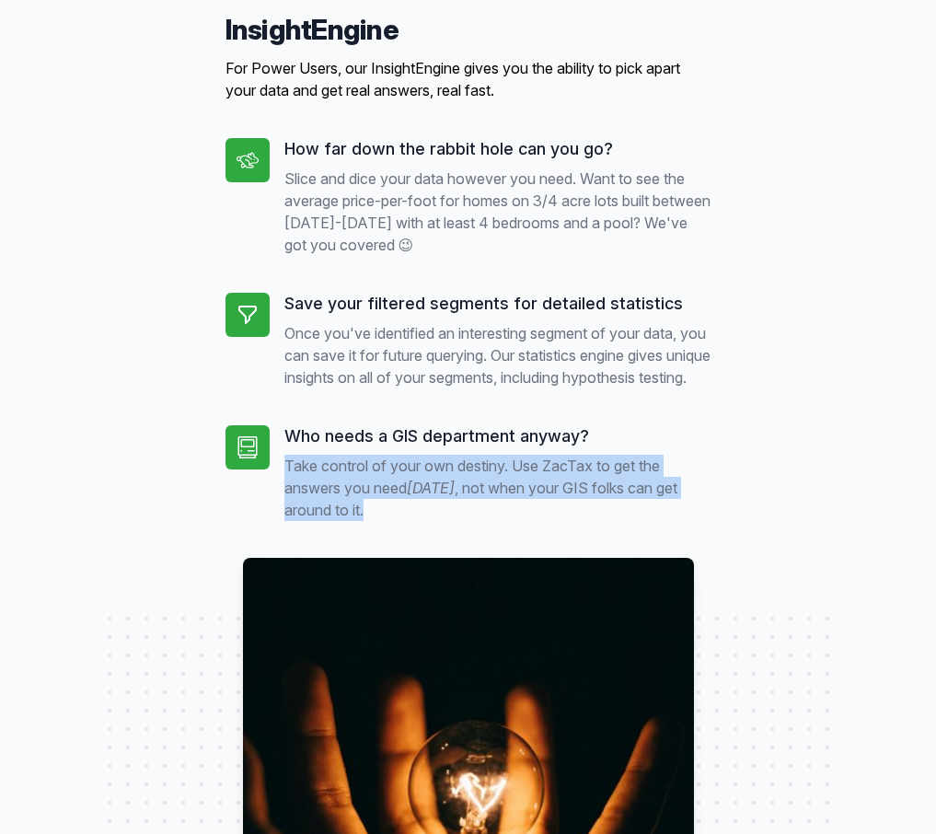
drag, startPoint x: 410, startPoint y: 560, endPoint x: 284, endPoint y: 507, distance: 136.6
click at [284, 507] on p "Take control of your own destiny. Use ZacTax to get the answers you need today …" at bounding box center [497, 488] width 427 height 66
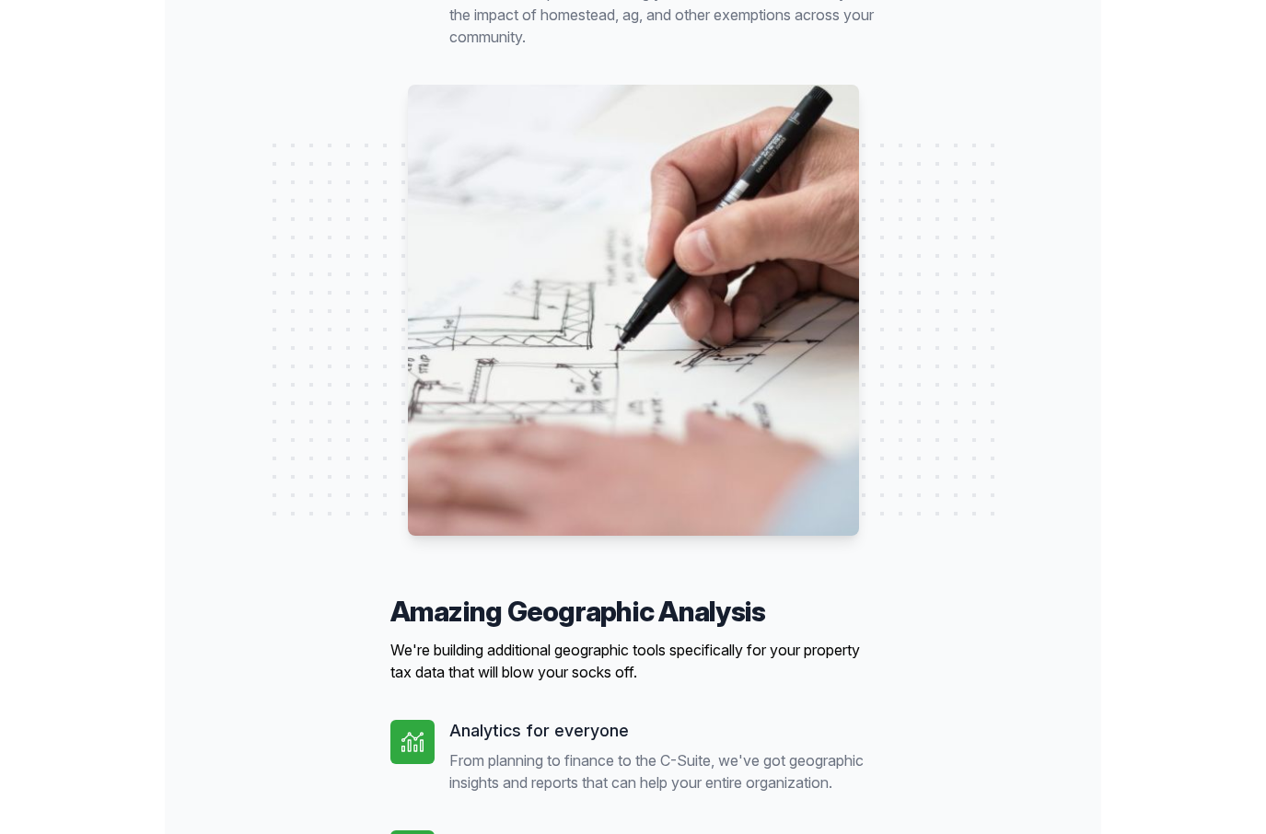
scroll to position [0, 0]
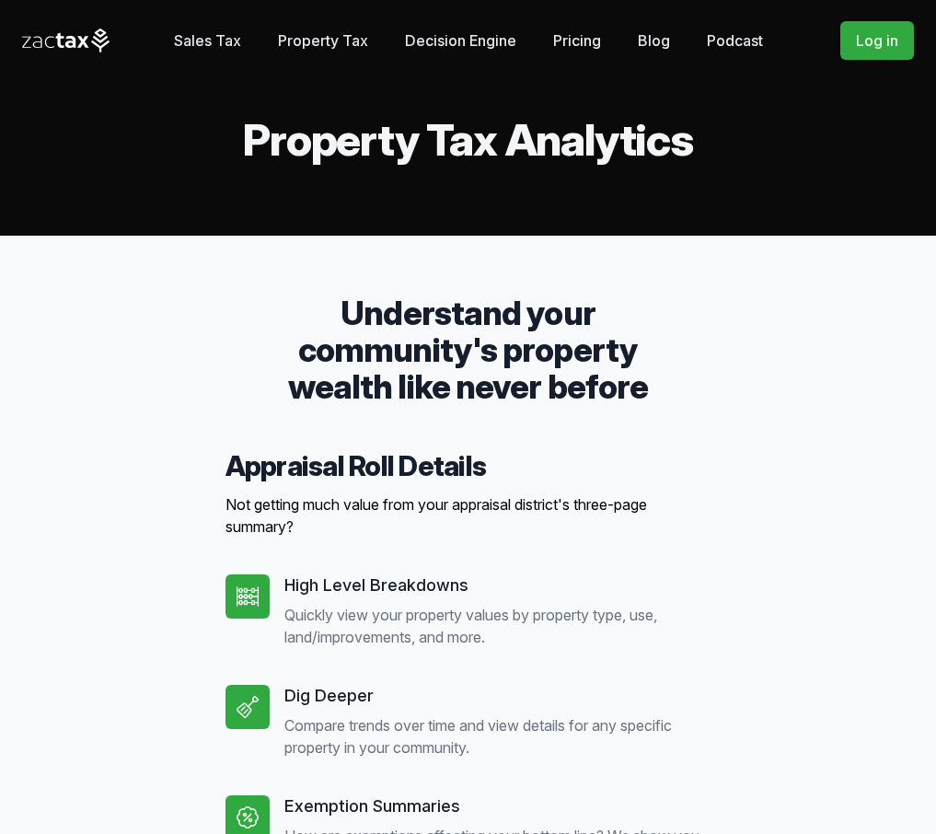
click at [655, 145] on h2 "Property Tax Analytics" at bounding box center [468, 140] width 892 height 44
drag, startPoint x: 629, startPoint y: 146, endPoint x: 225, endPoint y: 156, distance: 404.2
click at [225, 156] on h2 "Property Tax Analytics" at bounding box center [468, 140] width 892 height 44
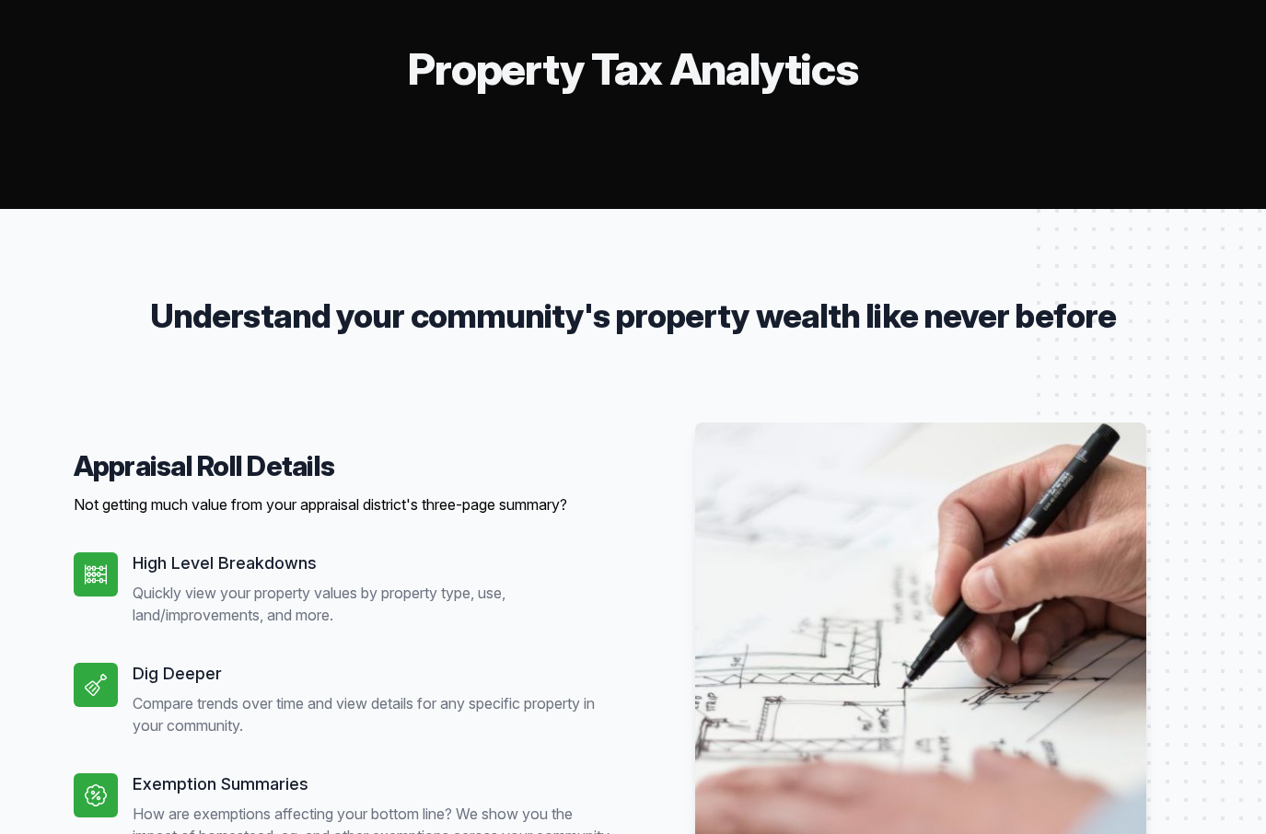
scroll to position [142, 0]
